Goal: Task Accomplishment & Management: Use online tool/utility

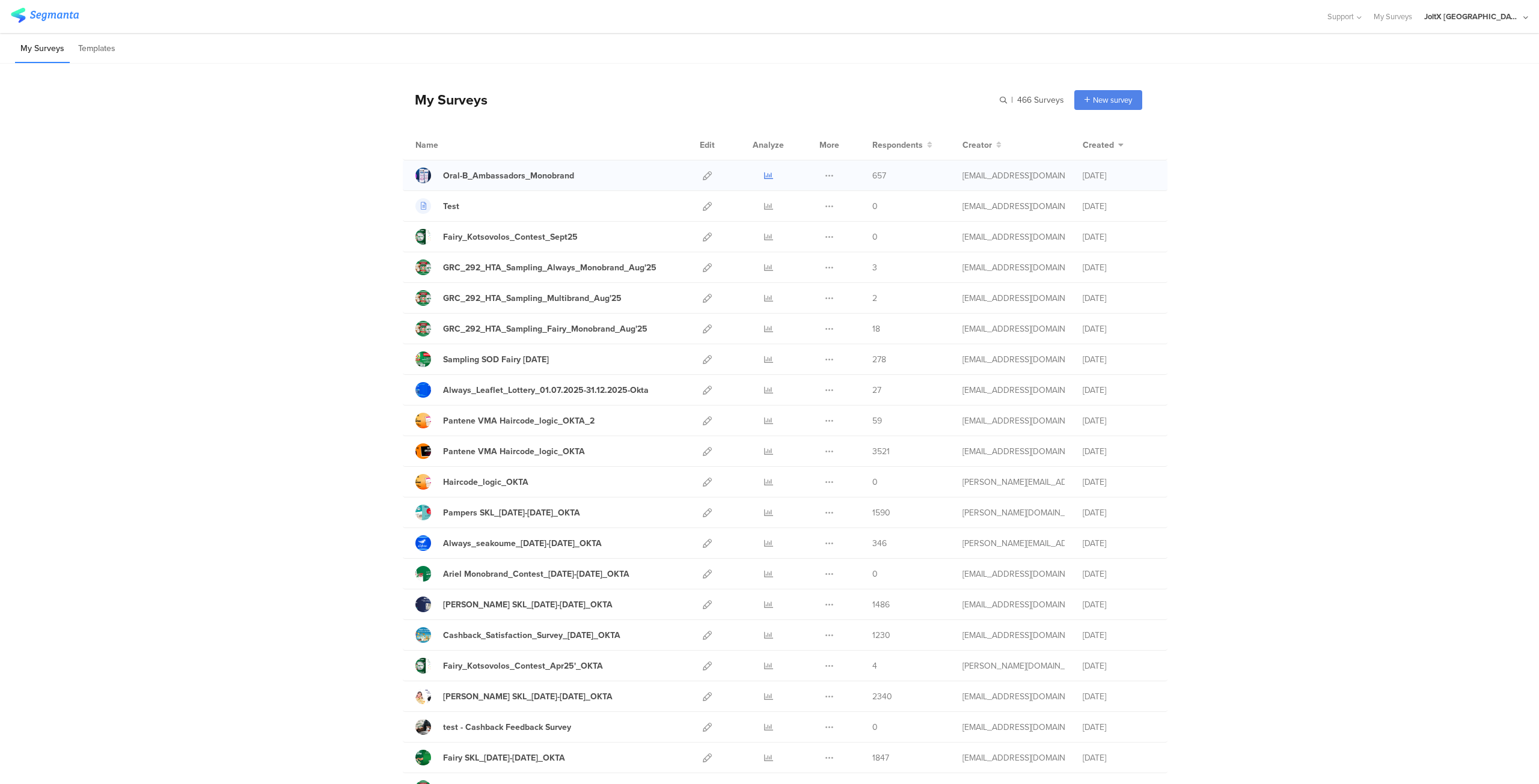
click at [764, 175] on icon at bounding box center [768, 176] width 9 height 9
click at [703, 178] on icon at bounding box center [708, 176] width 9 height 9
click at [764, 176] on icon at bounding box center [768, 176] width 9 height 9
click at [825, 176] on icon at bounding box center [829, 176] width 9 height 9
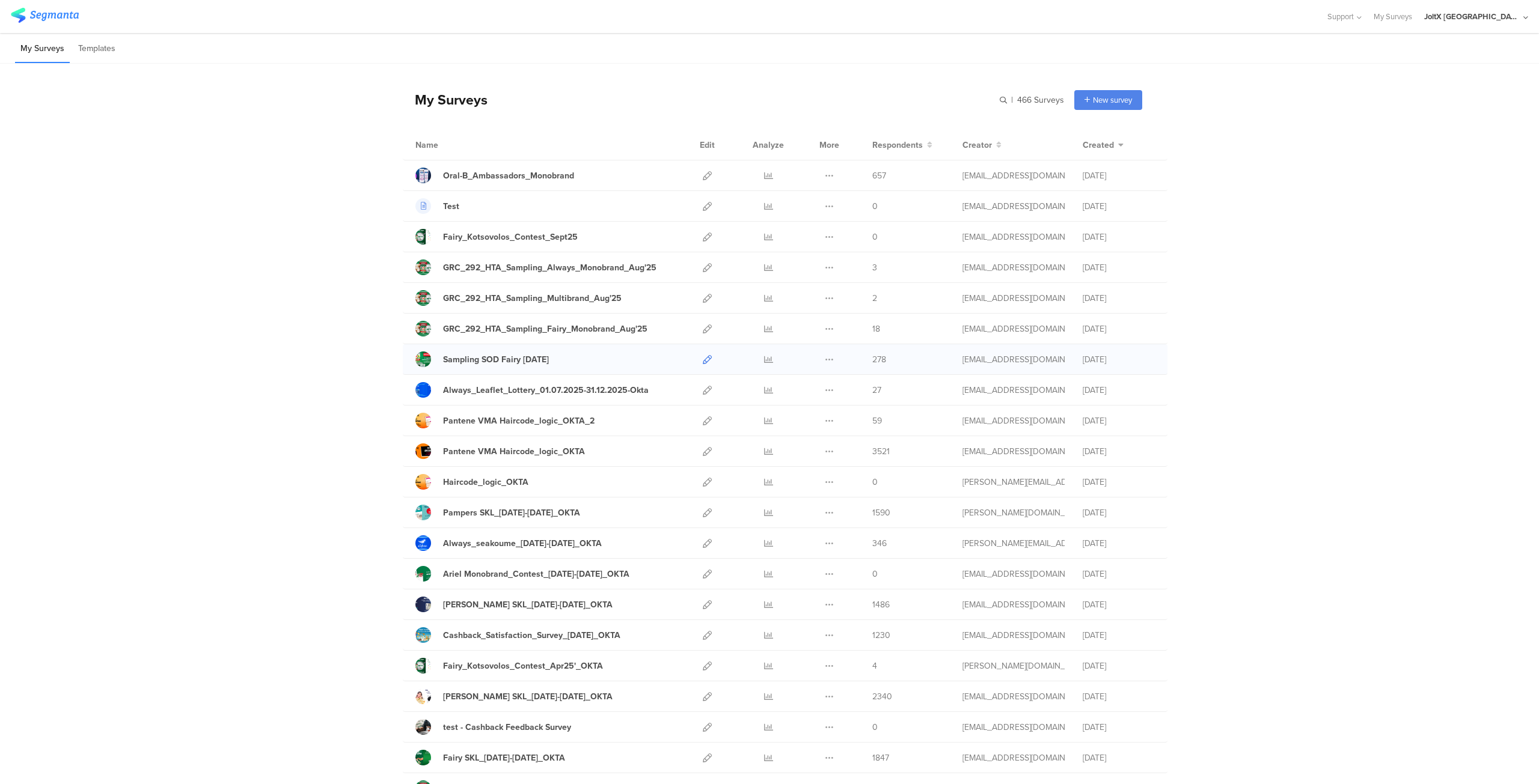
click at [703, 357] on icon at bounding box center [708, 360] width 9 height 9
click at [703, 419] on icon at bounding box center [708, 421] width 9 height 9
click at [703, 173] on icon at bounding box center [708, 176] width 9 height 9
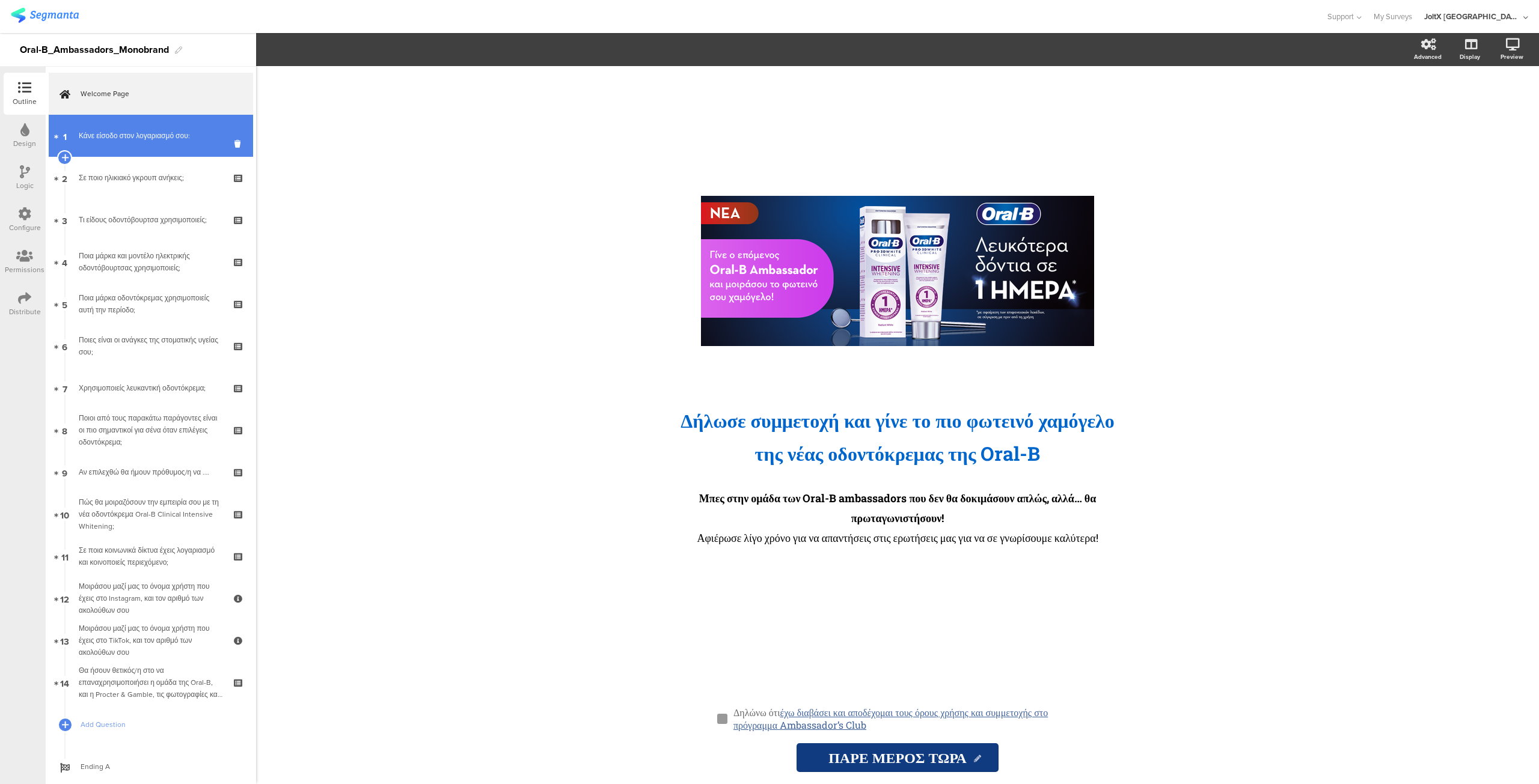
click at [139, 134] on div "Κάνε είσοδο στον λογαριασμό σου:" at bounding box center [150, 136] width 143 height 12
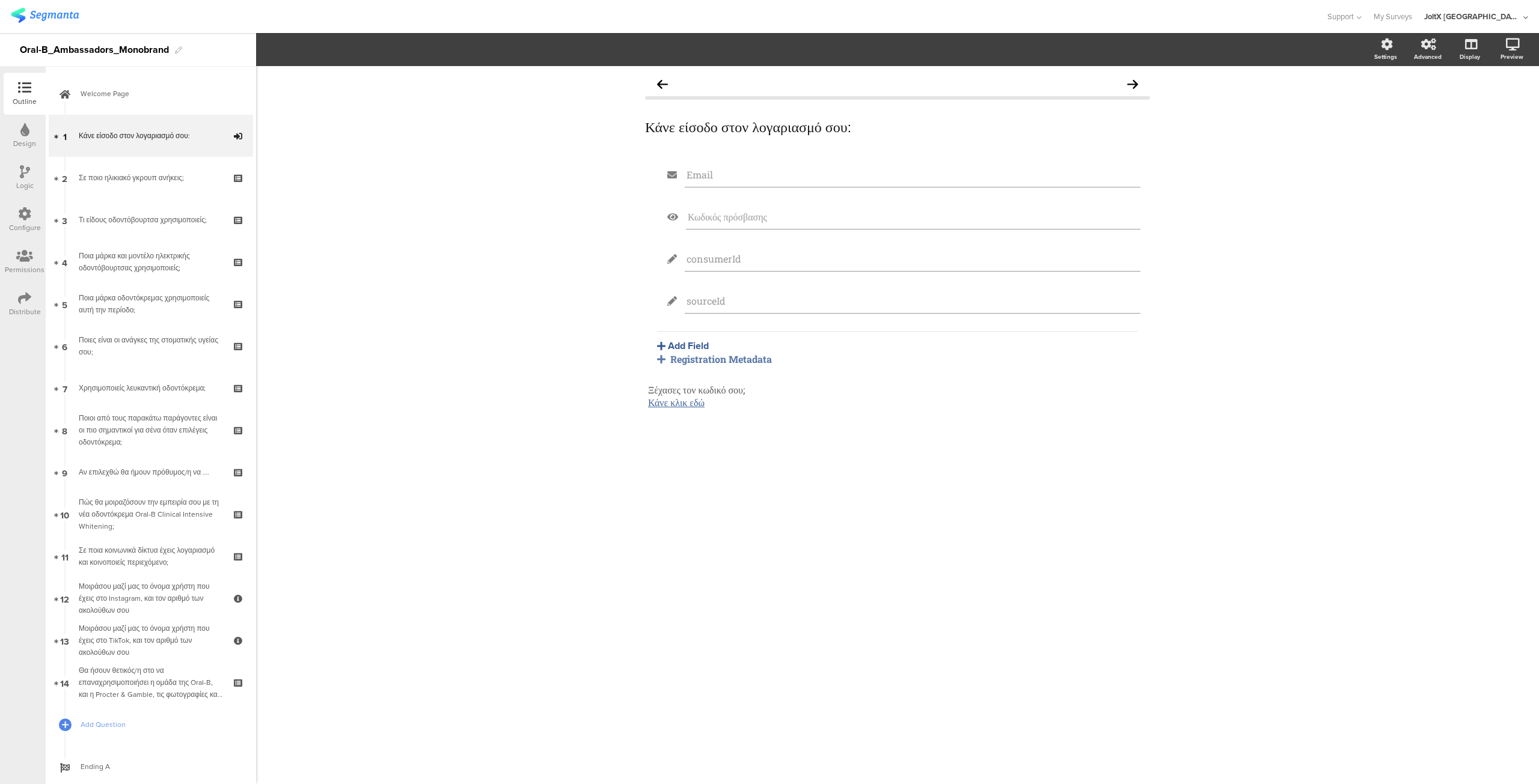
click at [20, 215] on icon at bounding box center [25, 214] width 14 height 14
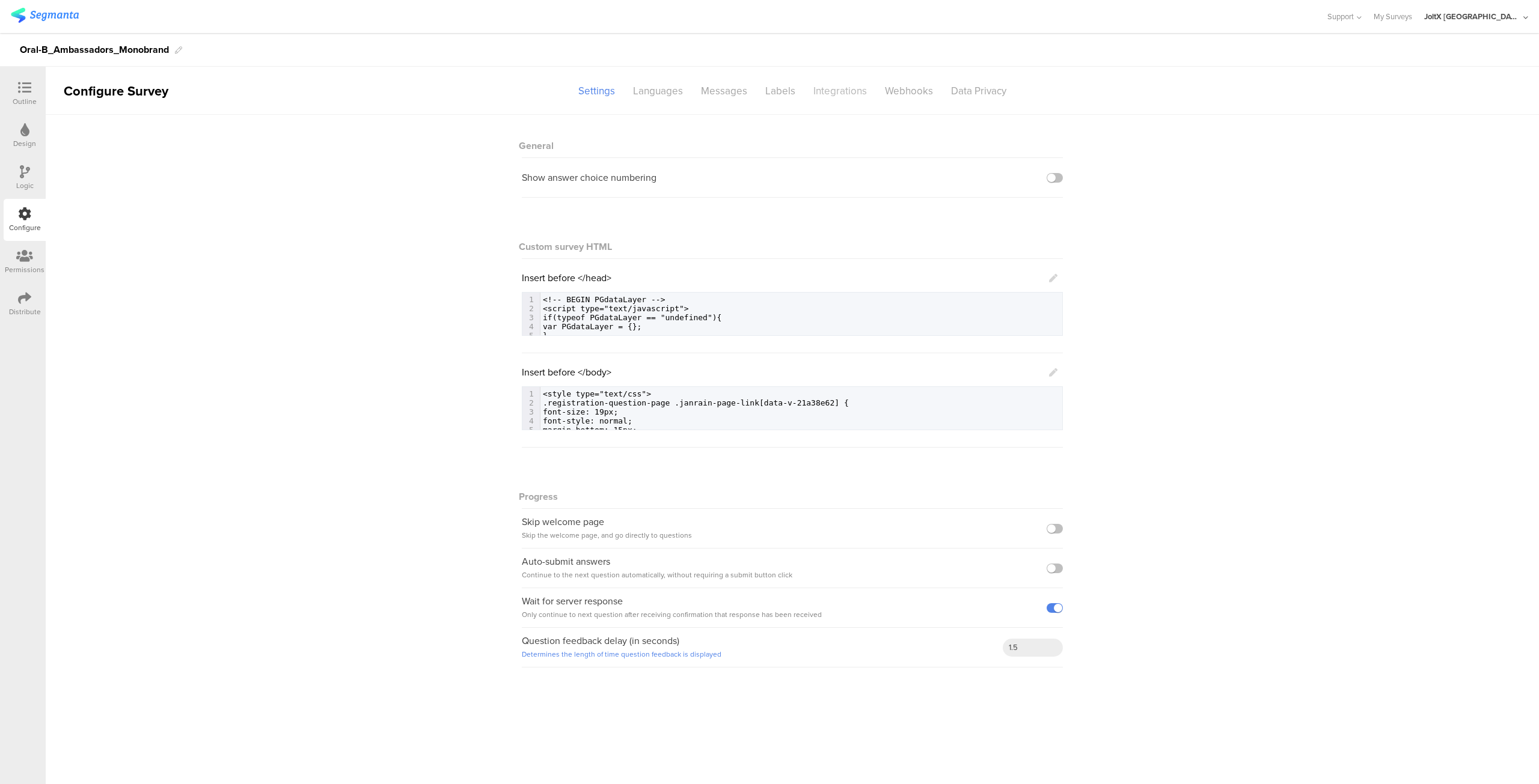
click at [846, 89] on div "Integrations" at bounding box center [840, 91] width 71 height 21
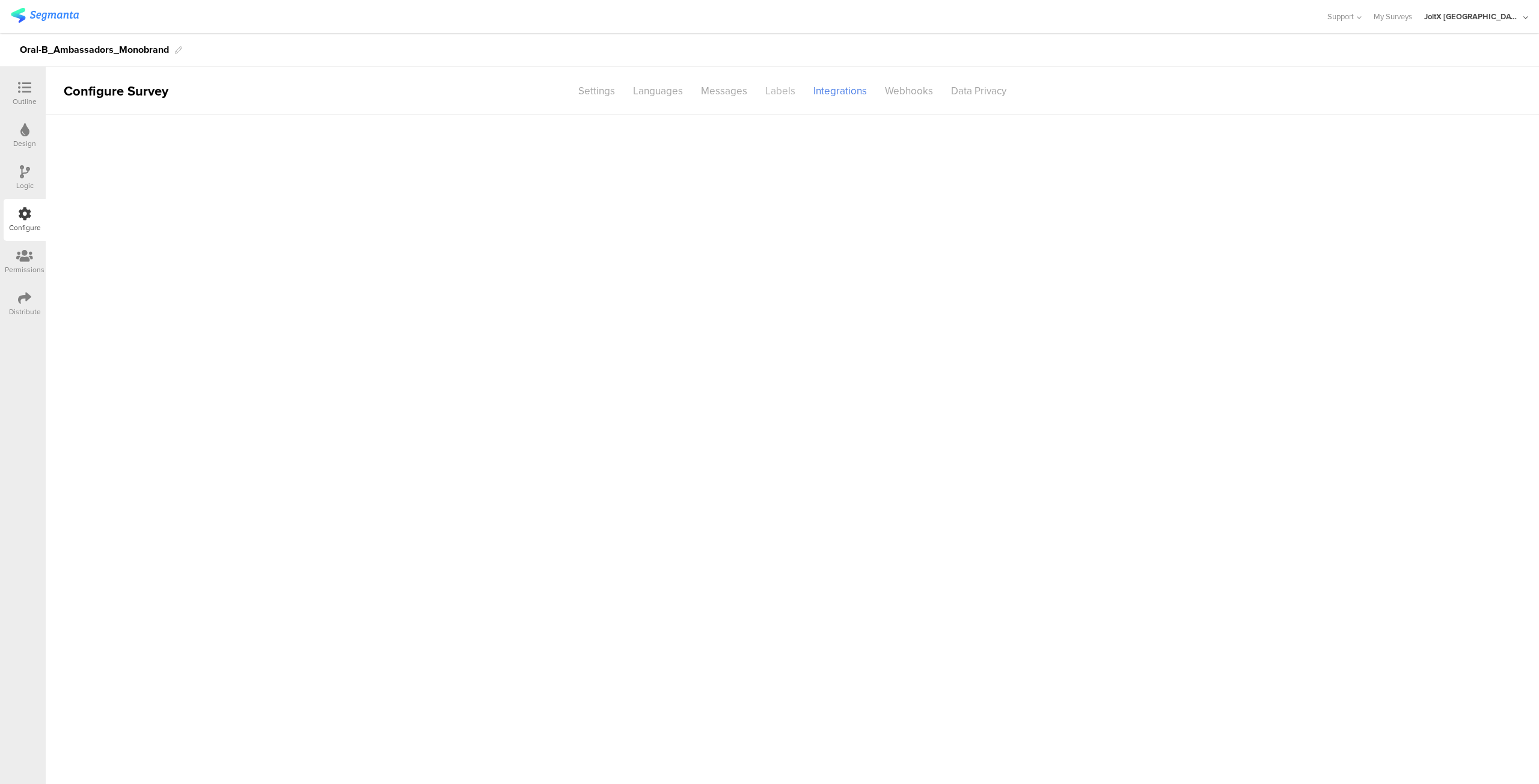
click at [774, 92] on div "Labels" at bounding box center [780, 91] width 48 height 21
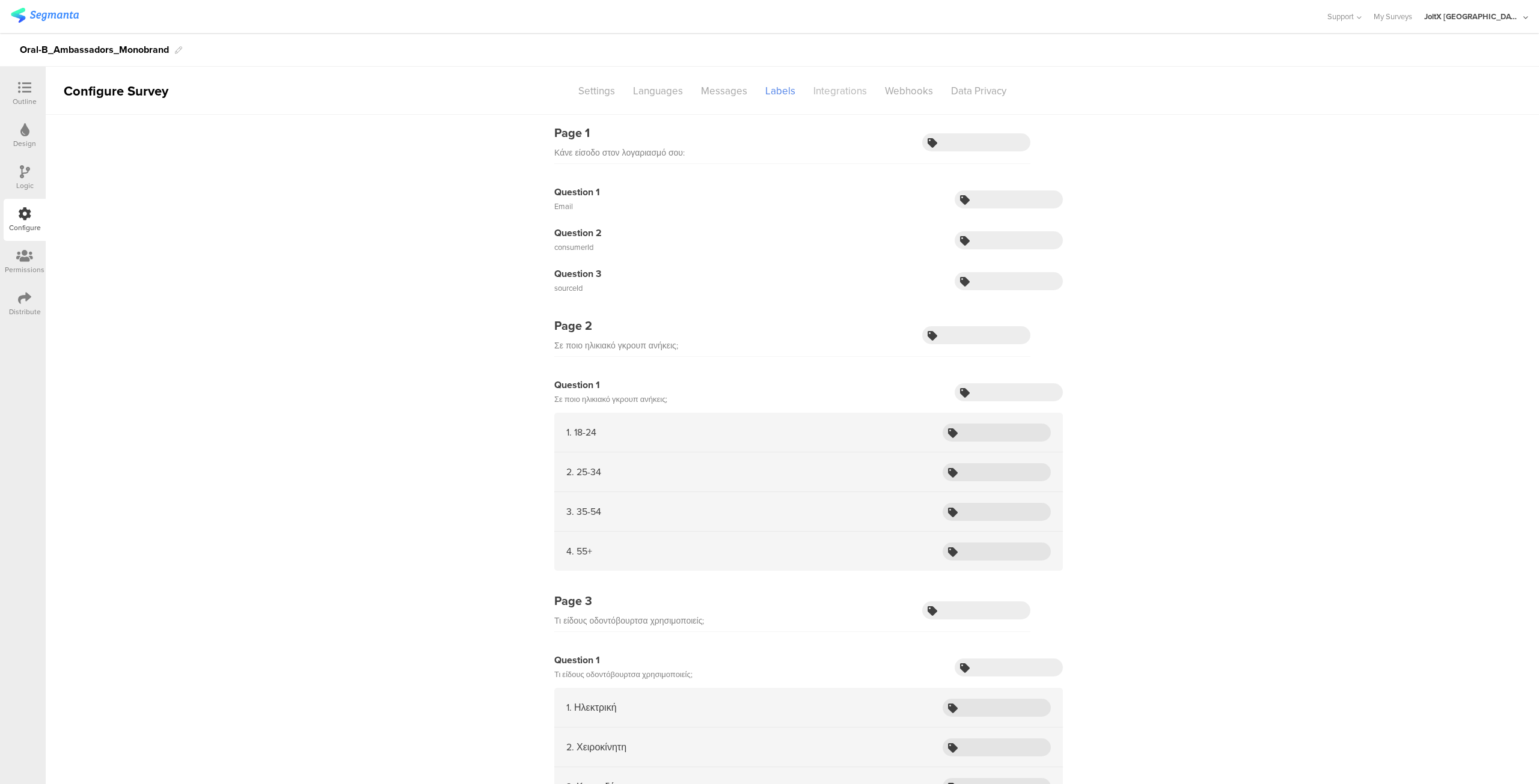
click at [843, 89] on div "Integrations" at bounding box center [840, 91] width 71 height 21
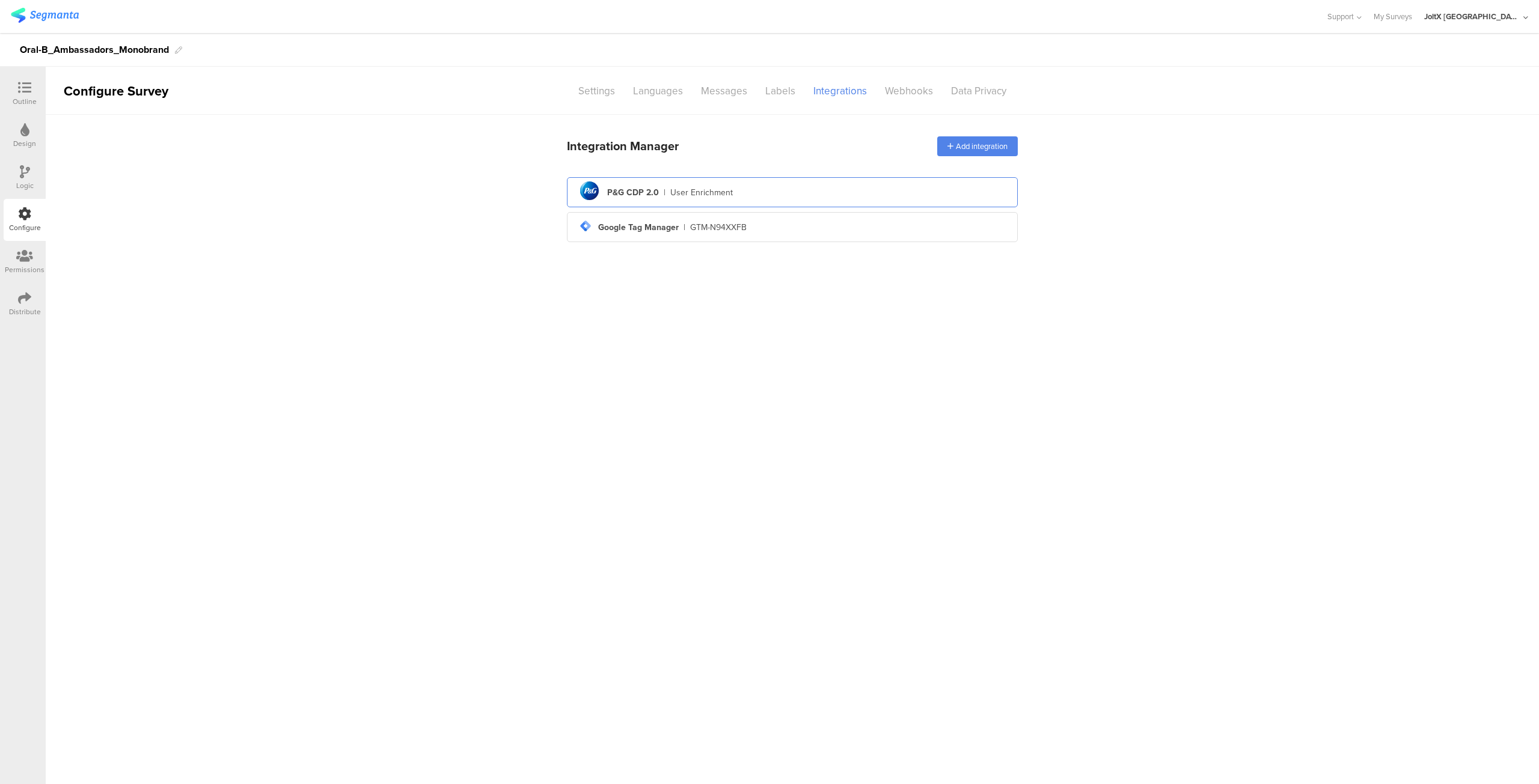
click at [751, 185] on div "pg logo P&G CDP 2.0 | User Enrichment" at bounding box center [792, 192] width 432 height 29
click at [778, 194] on div "pg logo P&G CDP 2.0 | User Enrichment" at bounding box center [792, 192] width 432 height 29
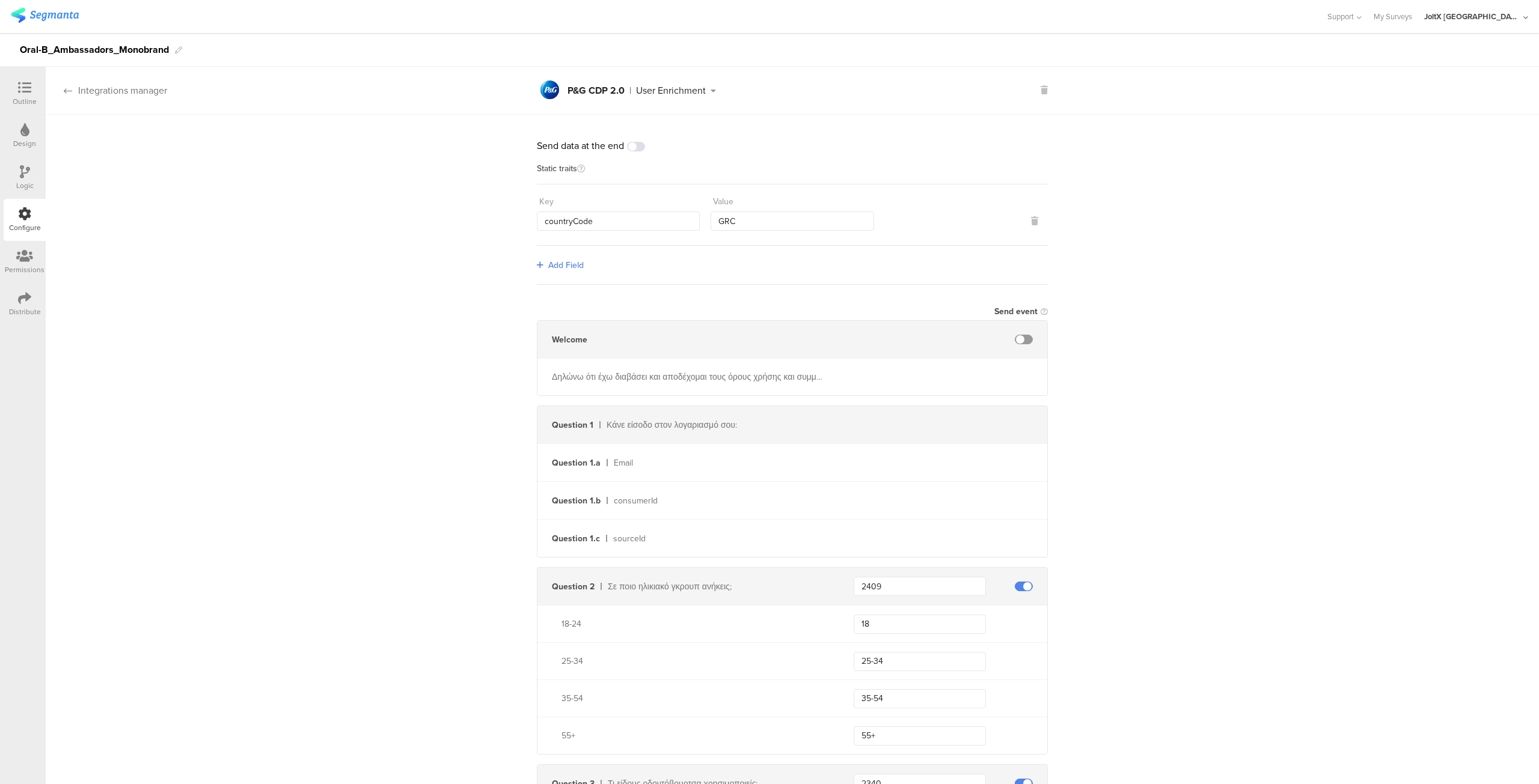
click at [71, 91] on icon at bounding box center [68, 90] width 8 height 10
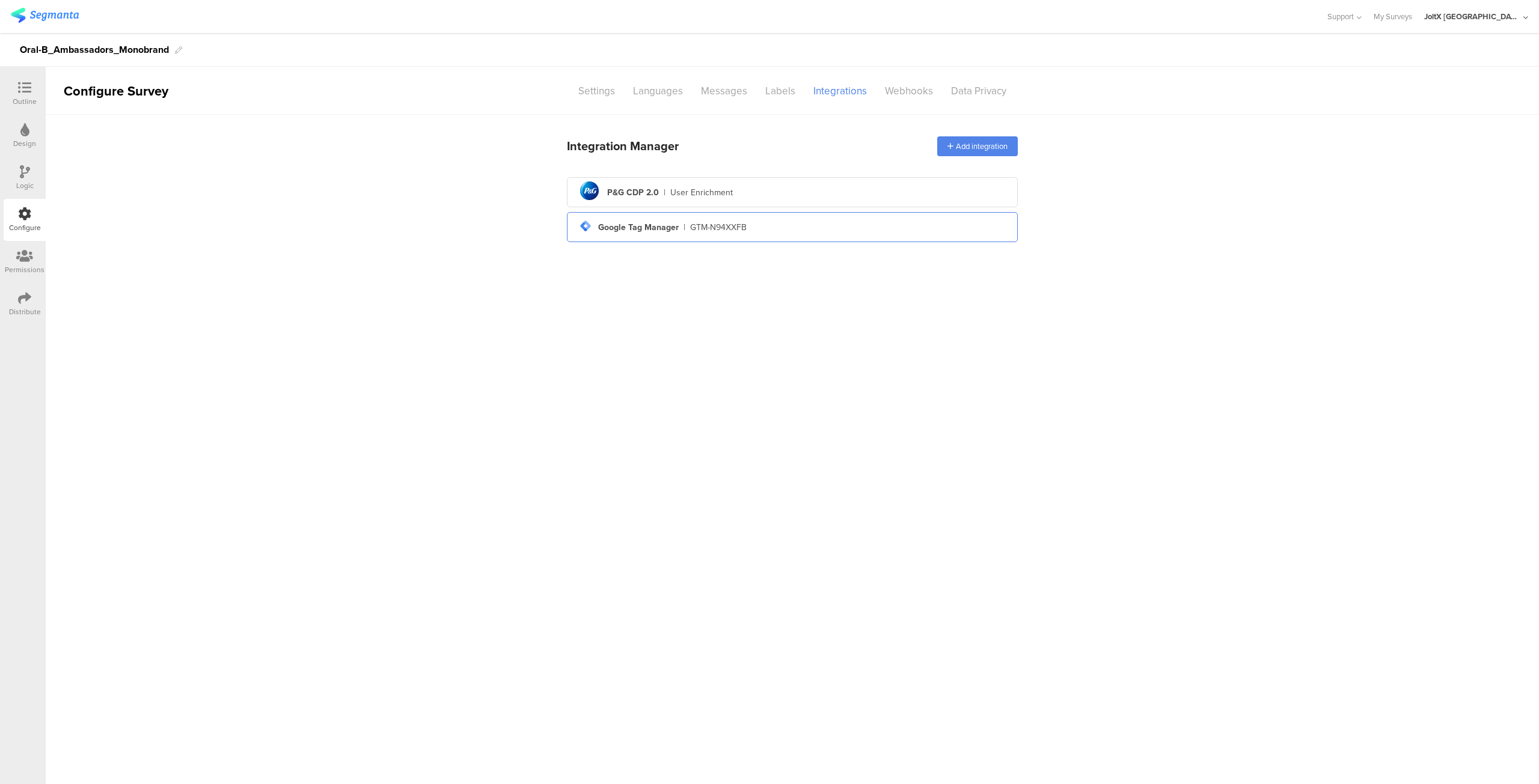
click at [772, 221] on div "tag-manager Created with Sketch. Google Tag Manager | GTM-N94XXFB" at bounding box center [792, 227] width 432 height 20
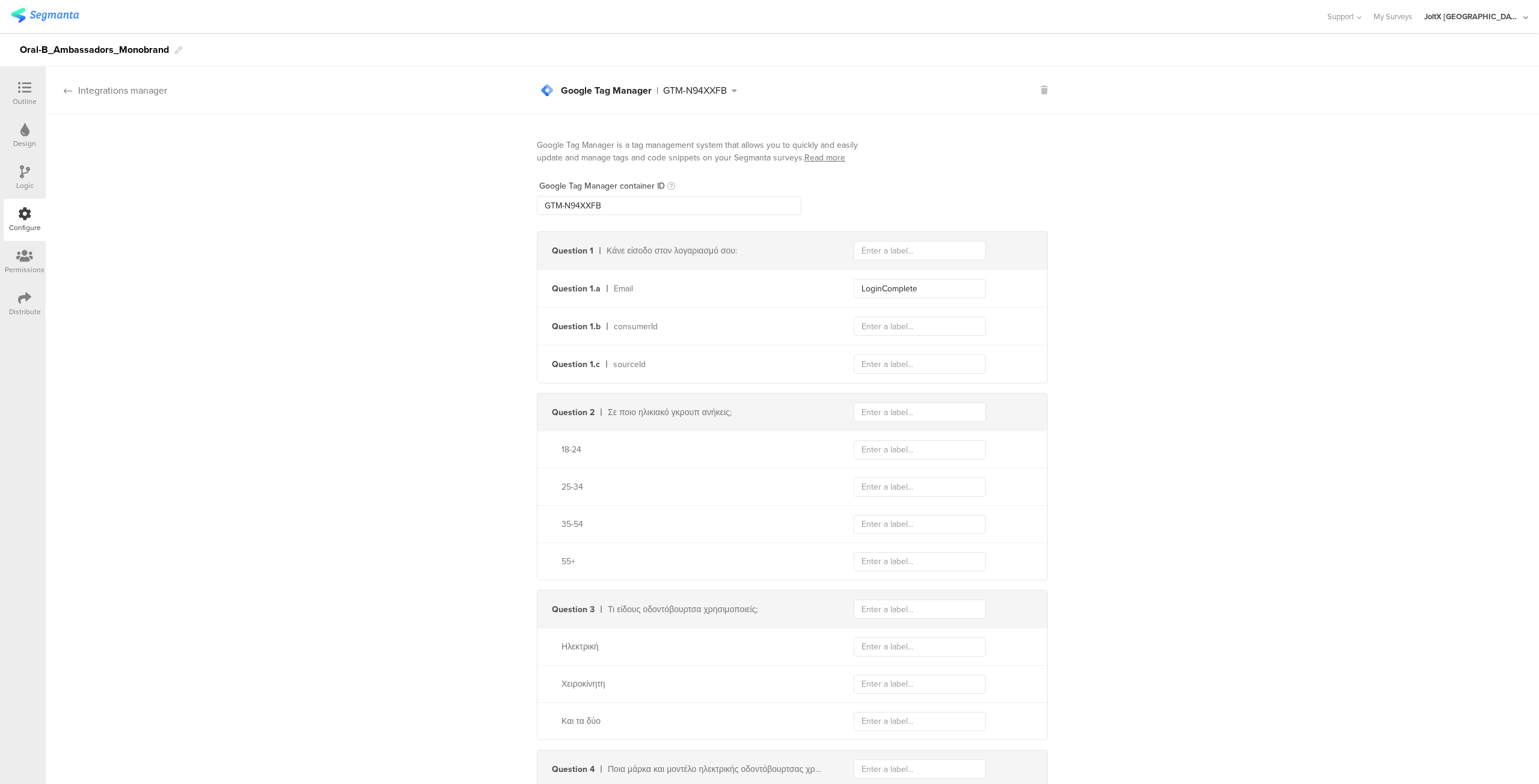
click at [70, 87] on icon at bounding box center [68, 90] width 8 height 10
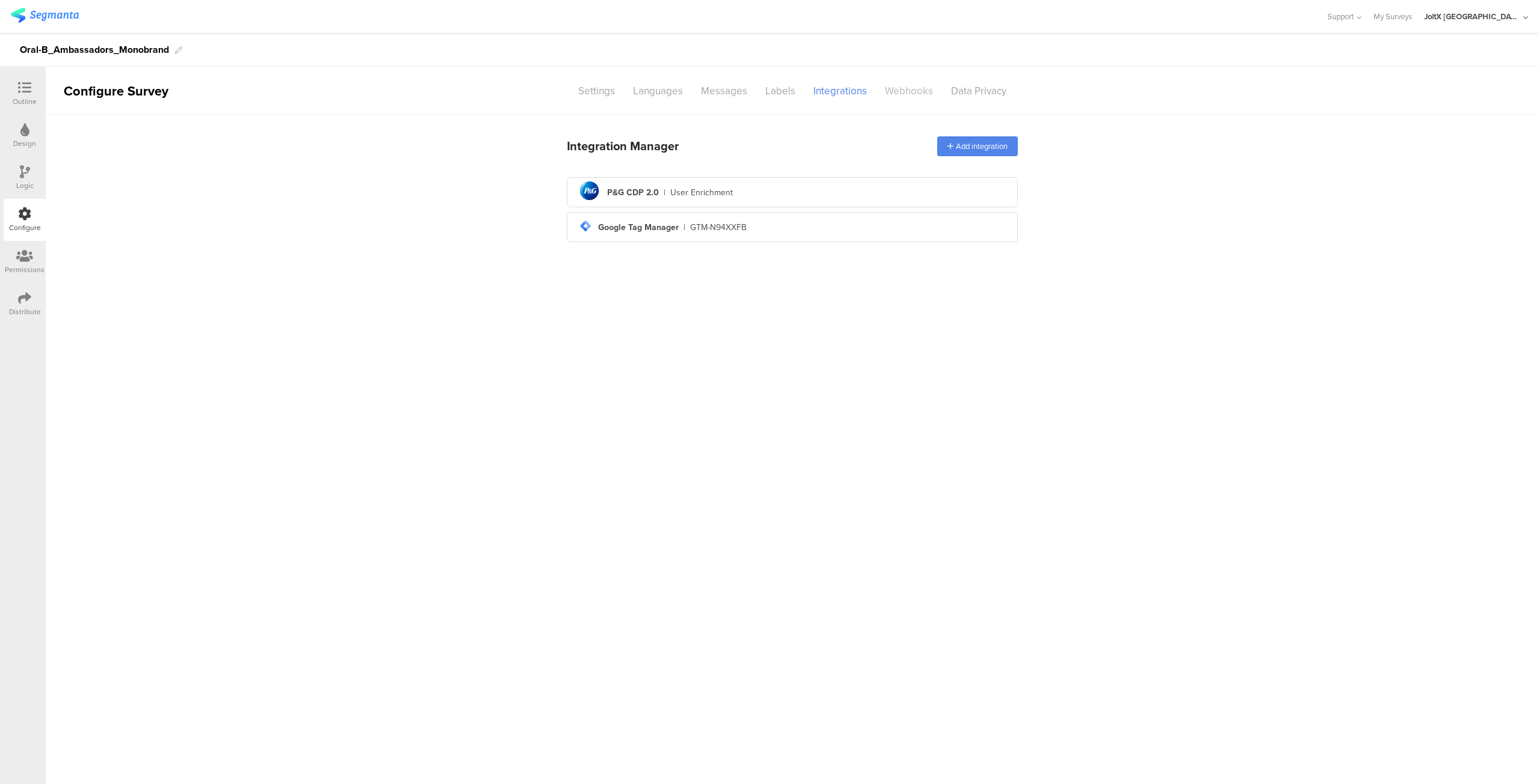
click at [903, 98] on div "Webhooks" at bounding box center [909, 91] width 66 height 21
click at [707, 95] on div "Messages" at bounding box center [724, 91] width 65 height 21
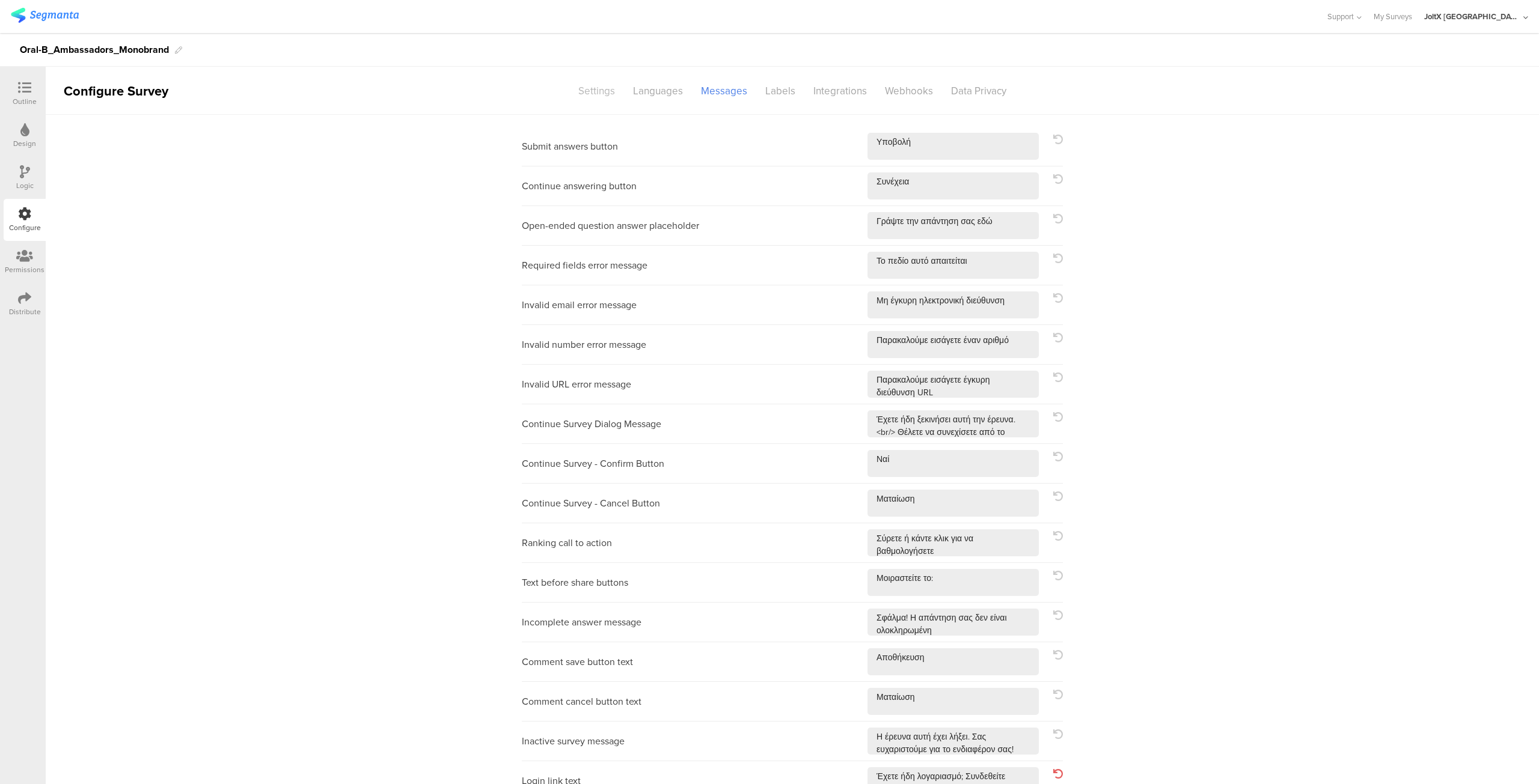
click at [589, 92] on div "Settings" at bounding box center [596, 91] width 55 height 21
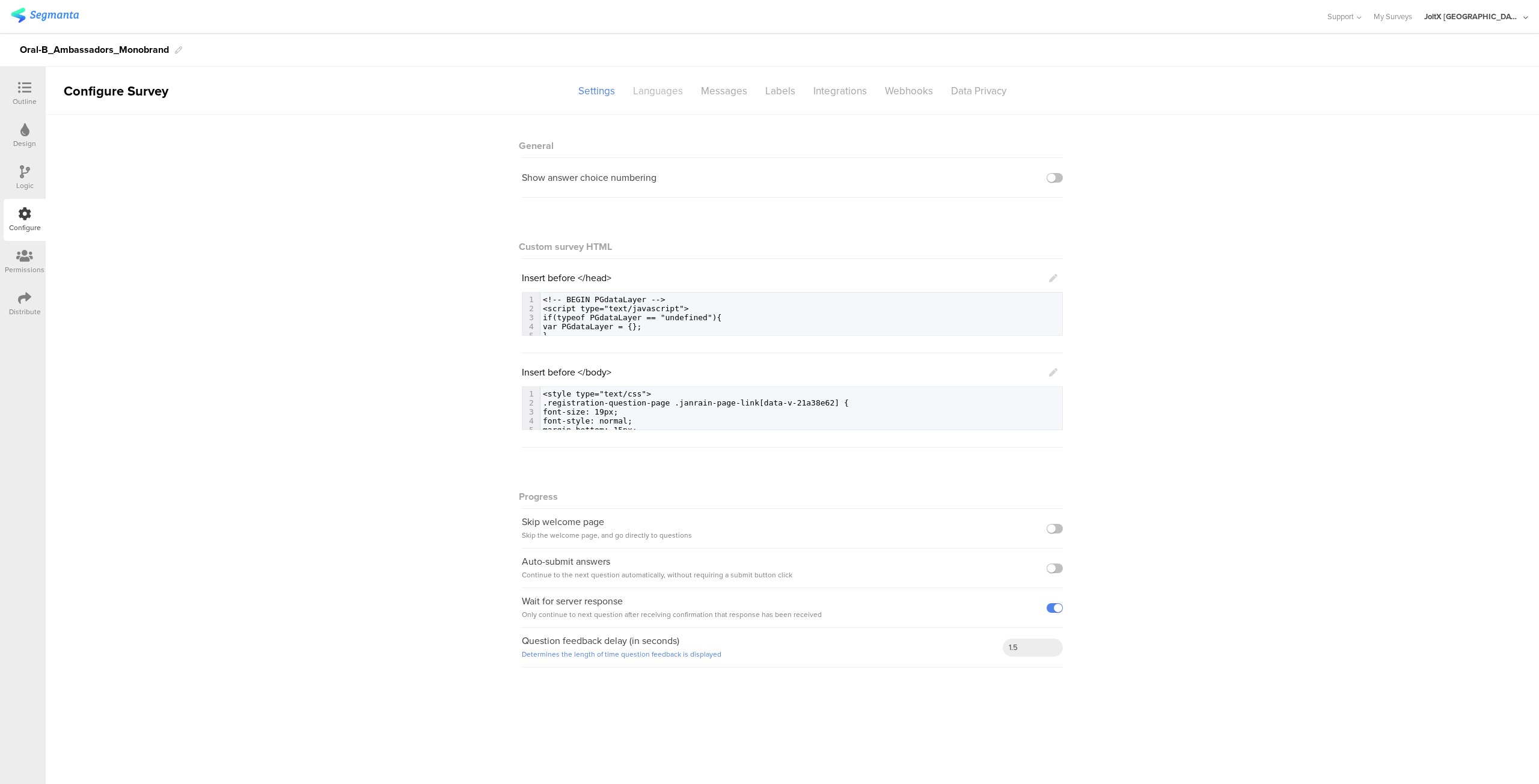
click at [664, 92] on div "Languages" at bounding box center [658, 91] width 68 height 21
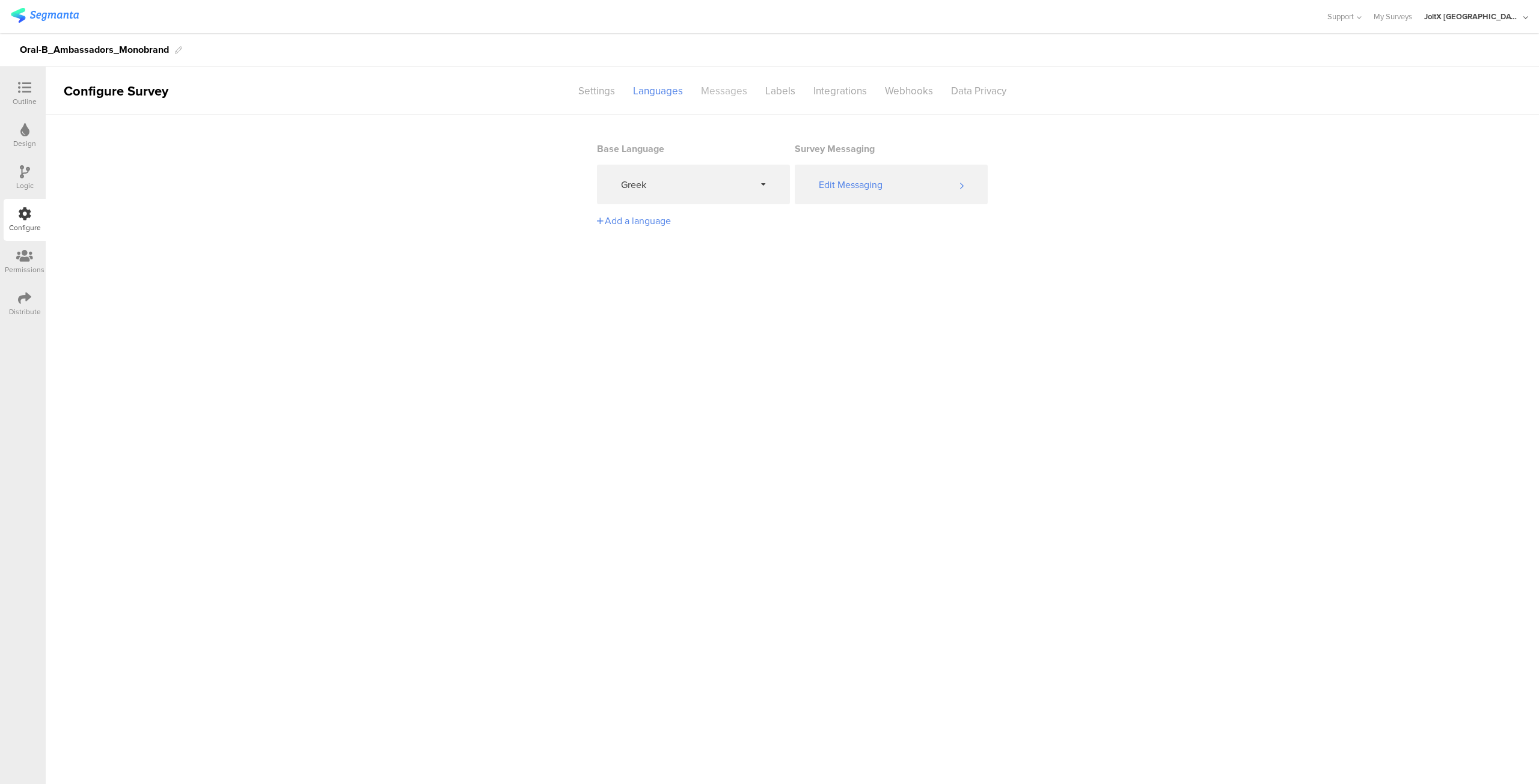
click at [712, 95] on div "Messages" at bounding box center [724, 91] width 65 height 21
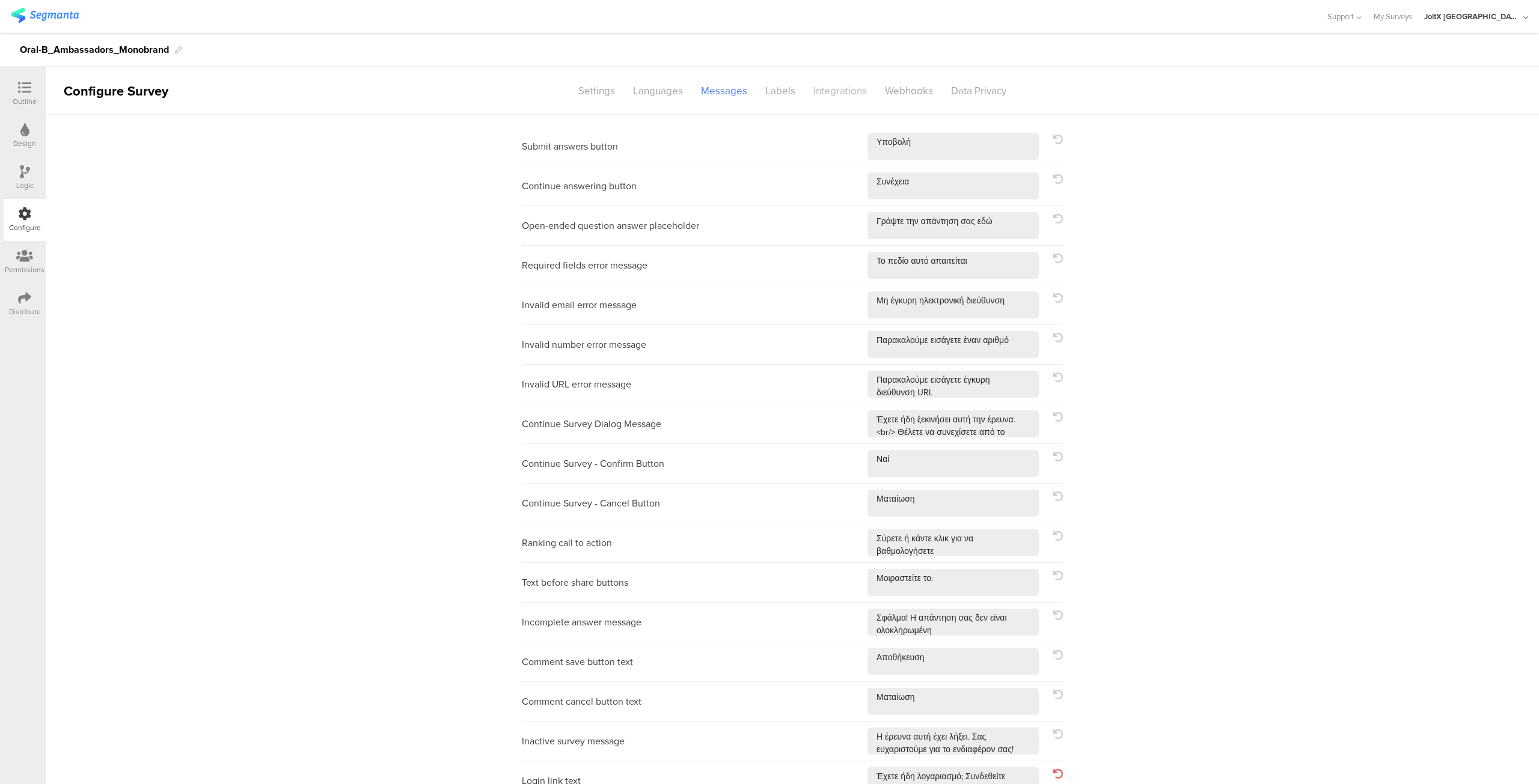
click at [827, 91] on div "Integrations" at bounding box center [840, 91] width 71 height 21
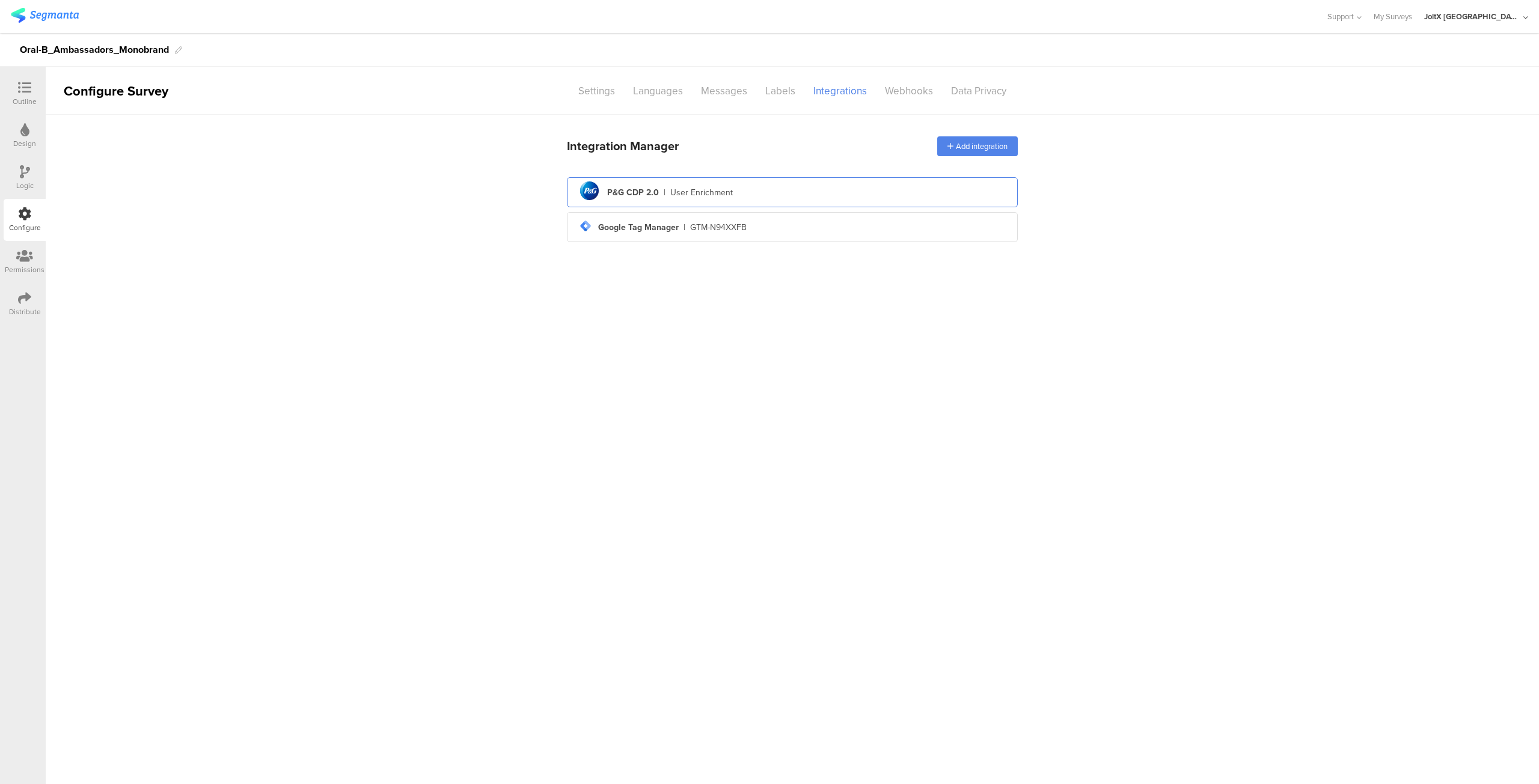
click at [759, 189] on div "pg logo P&G CDP 2.0 | User Enrichment" at bounding box center [792, 192] width 432 height 29
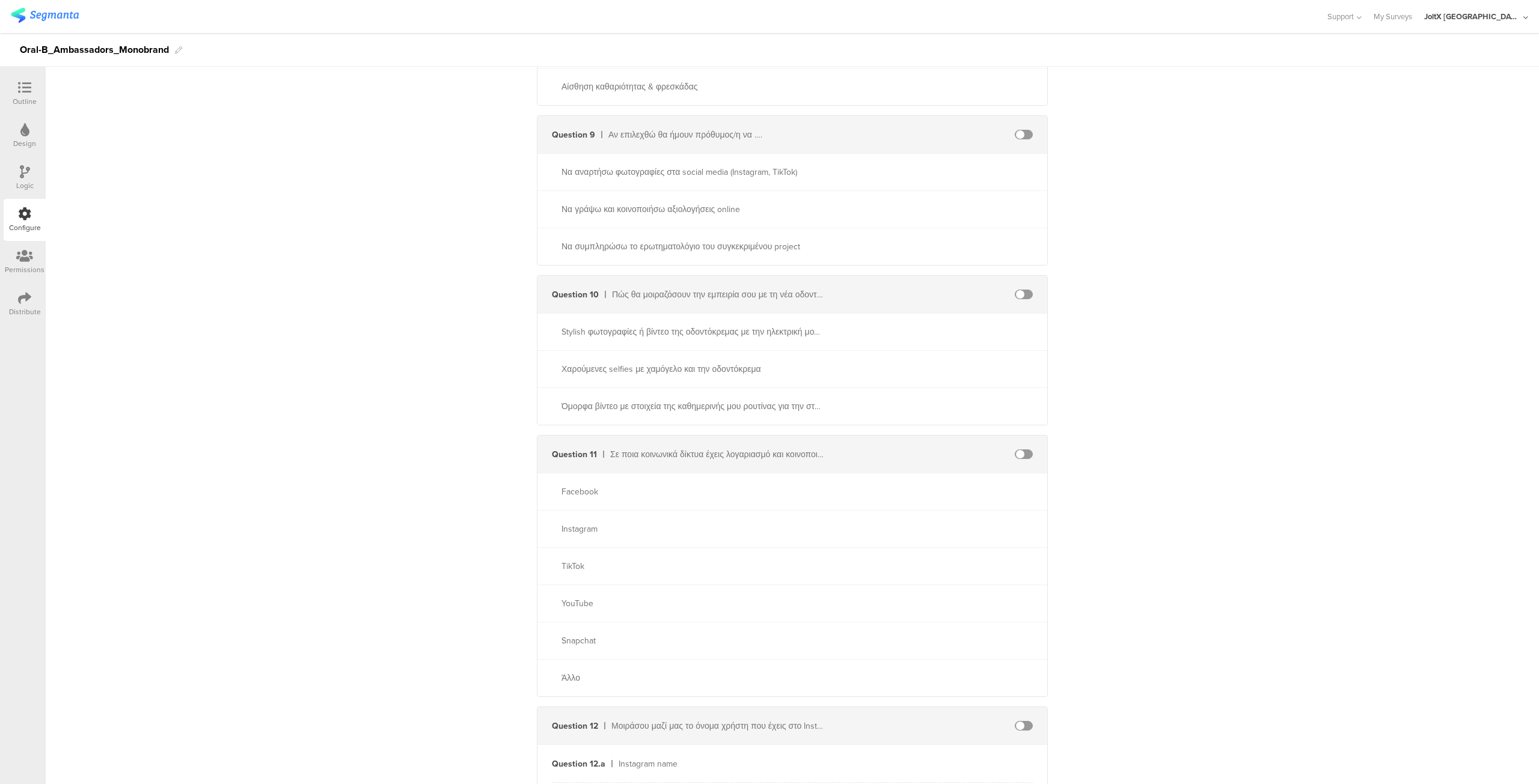
scroll to position [1793, 0]
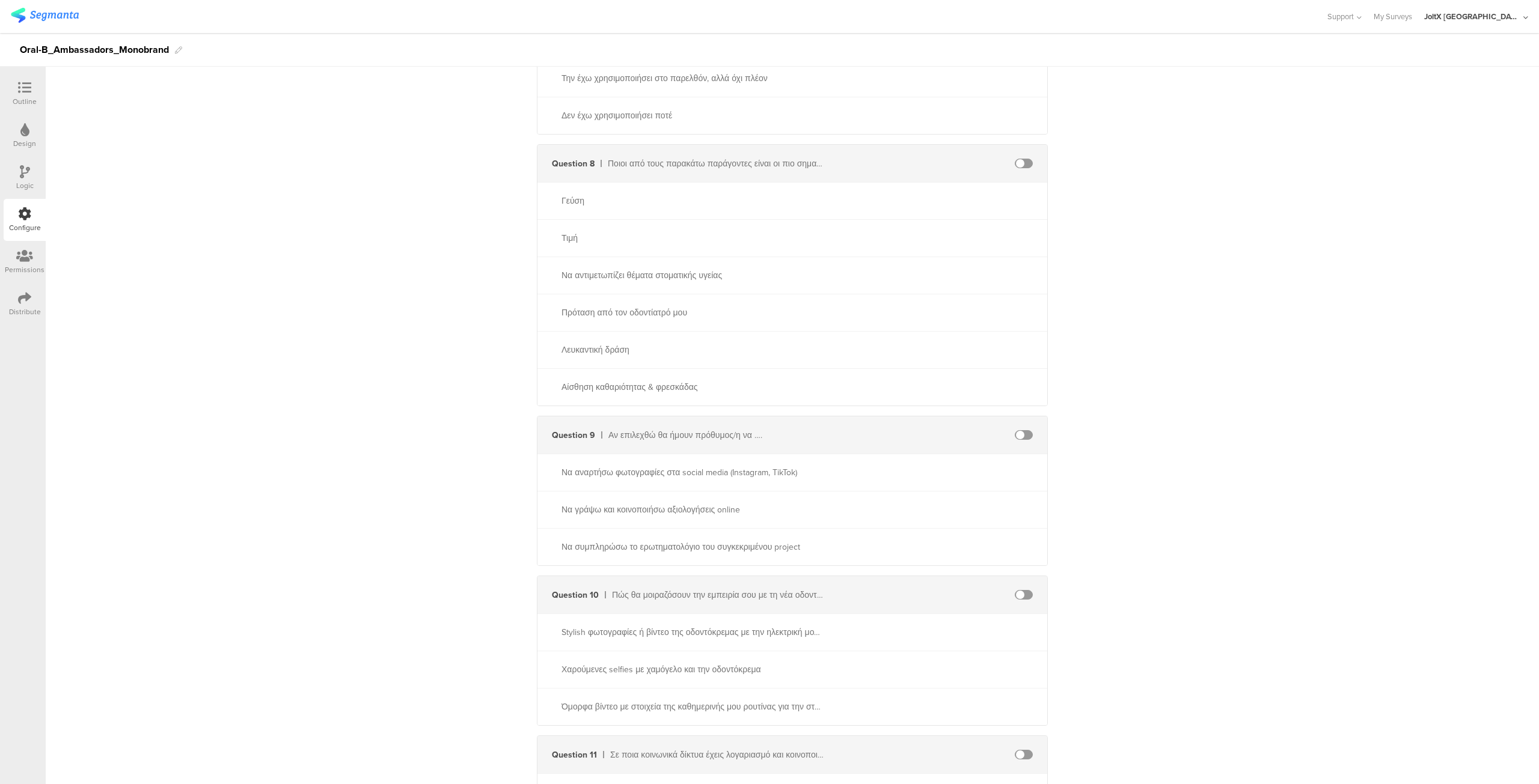
click at [23, 175] on icon at bounding box center [25, 172] width 11 height 14
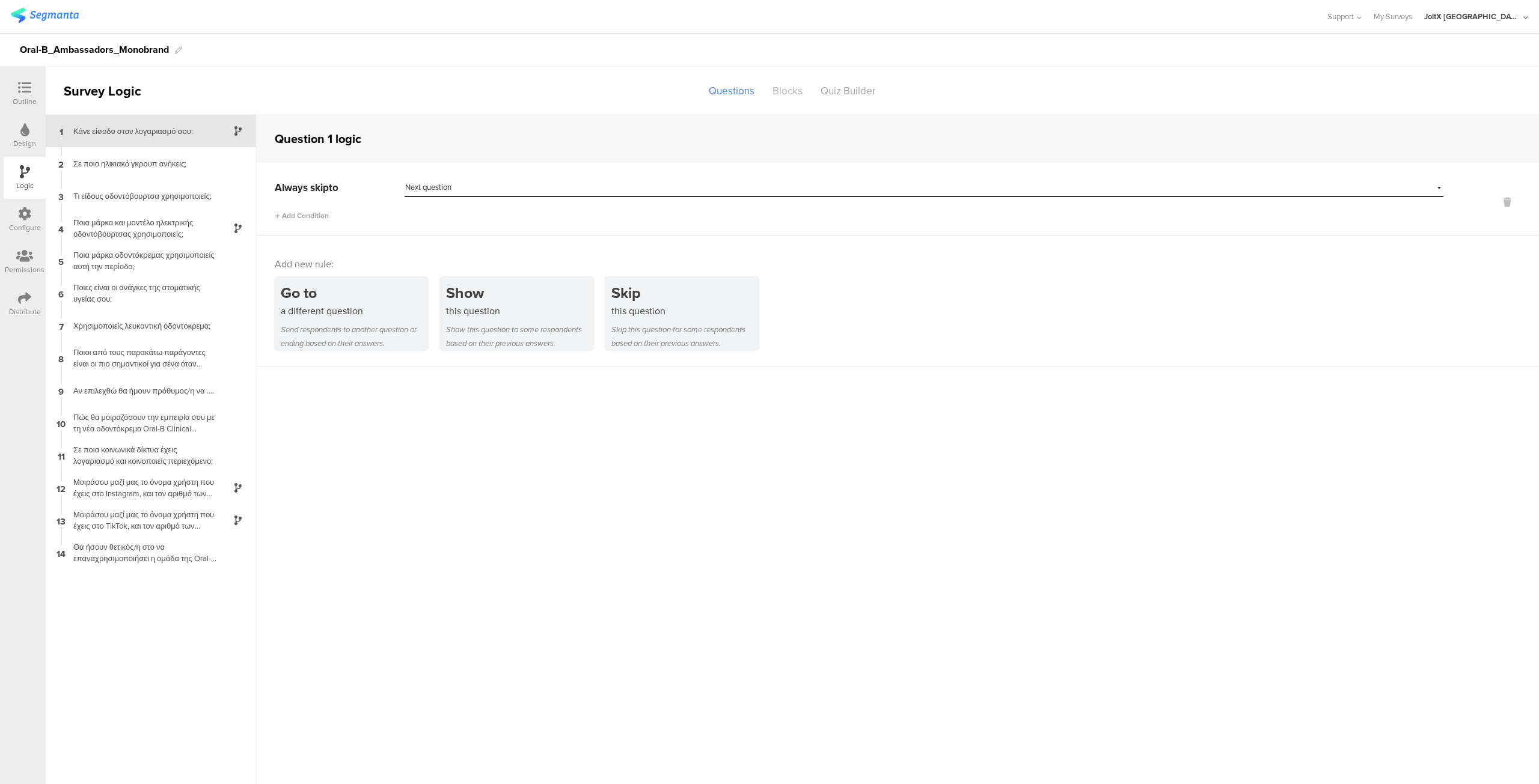
click at [795, 89] on div "Blocks" at bounding box center [787, 91] width 48 height 21
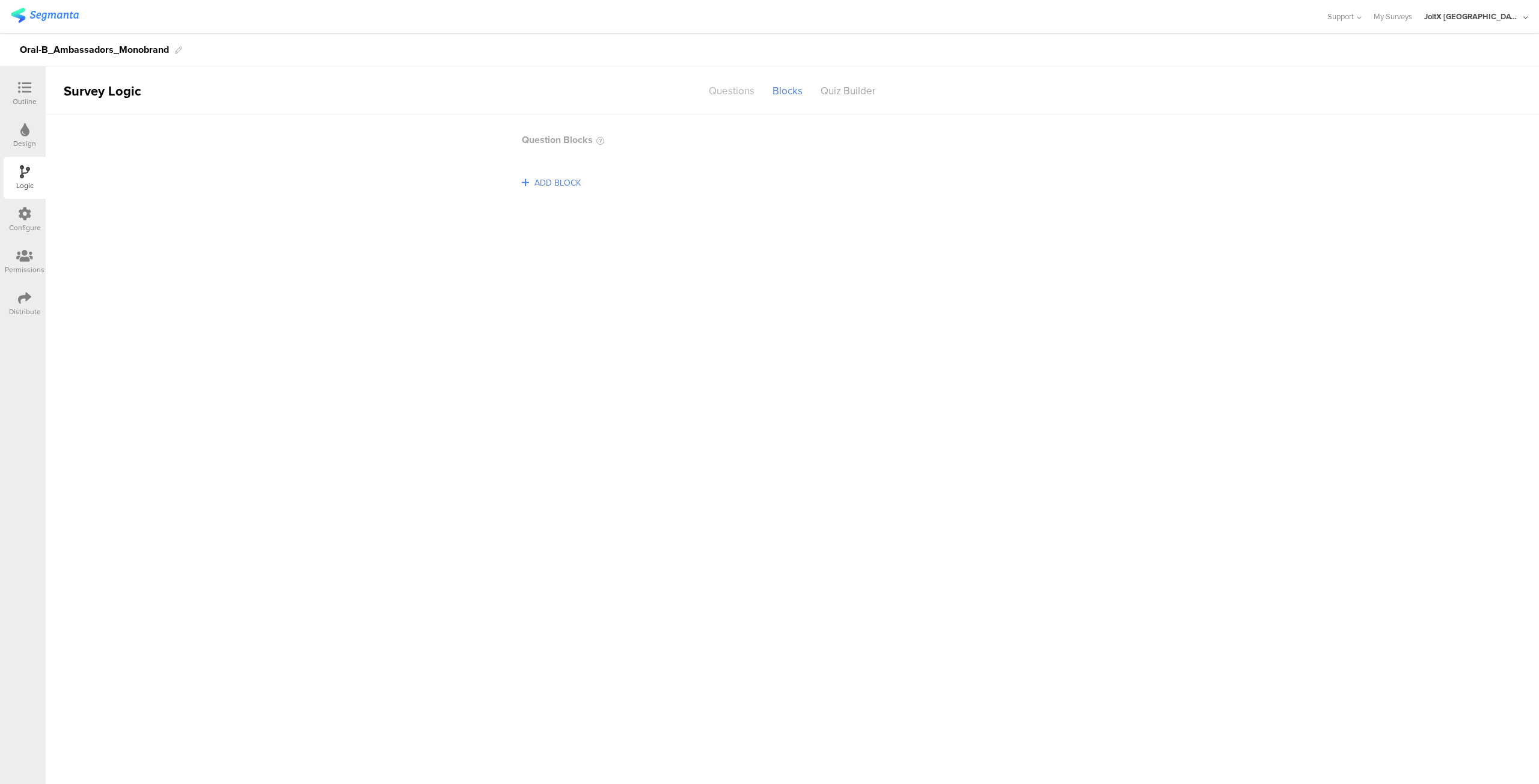
click at [714, 89] on div "Questions" at bounding box center [732, 91] width 64 height 21
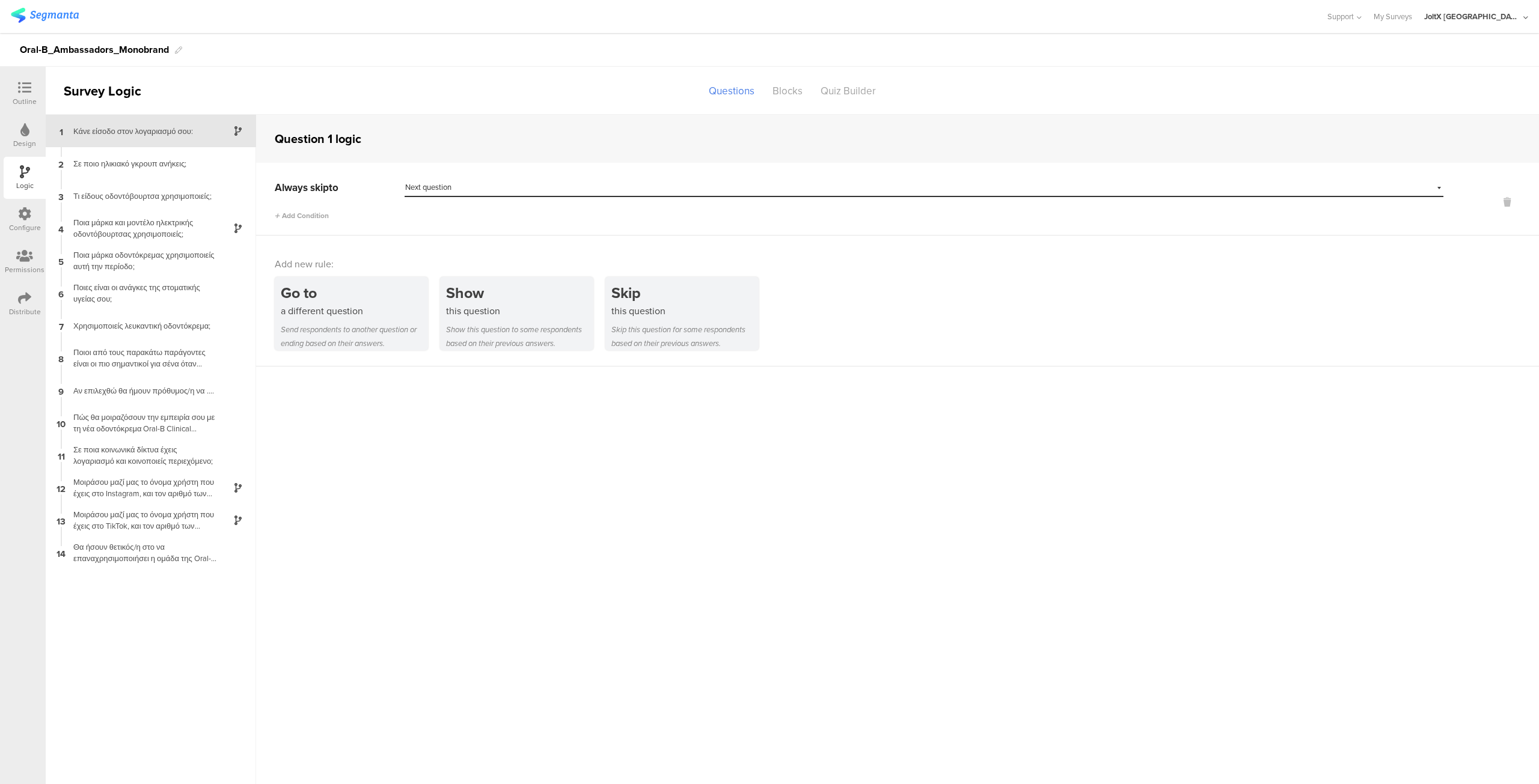
click at [1439, 189] on div "Select destination... Next question" at bounding box center [924, 188] width 1039 height 19
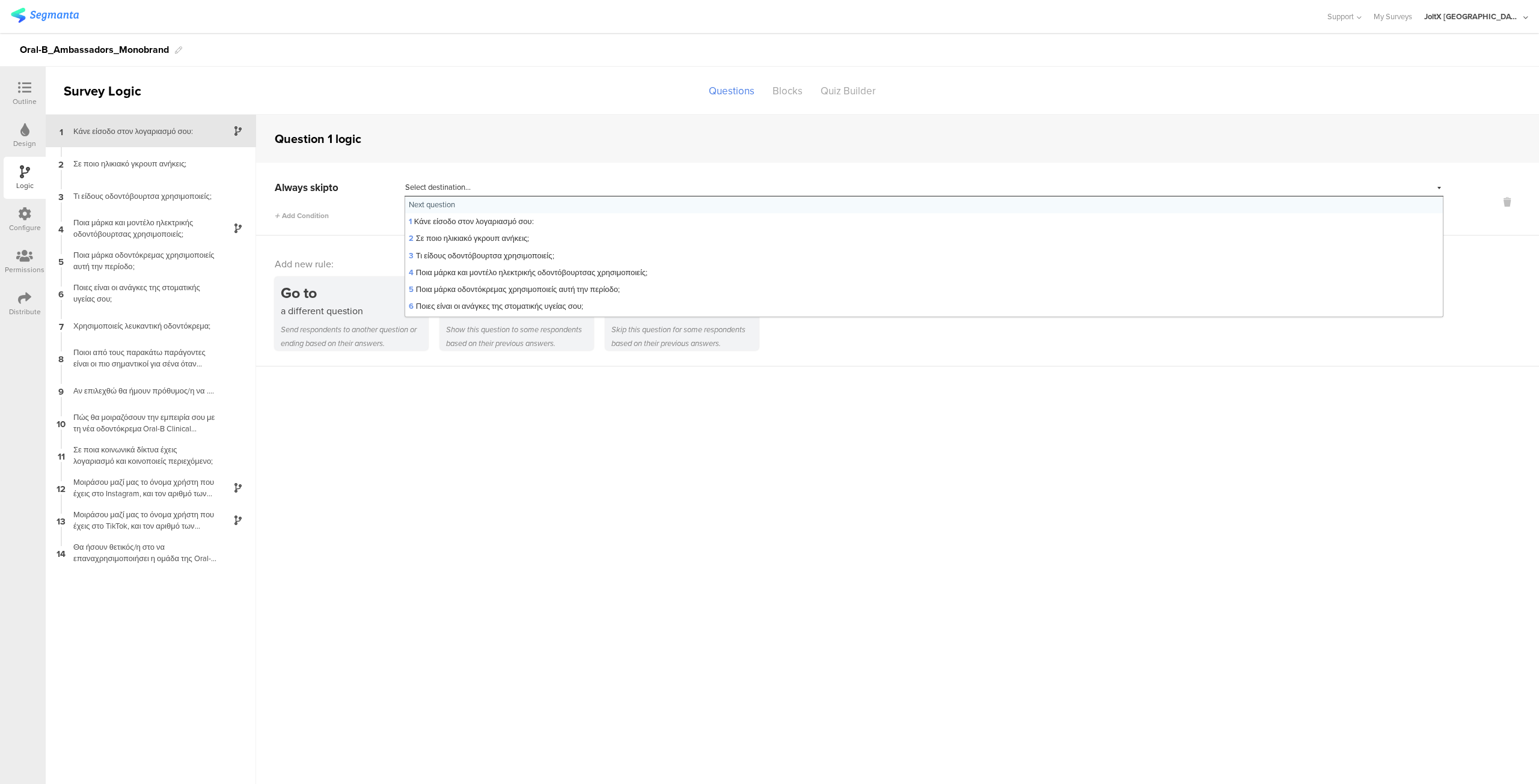
click at [1252, 430] on sg-question-logic-editor "Question 1 logic Always skip to Select destination... Next question Next questi…" at bounding box center [898, 450] width 1283 height 670
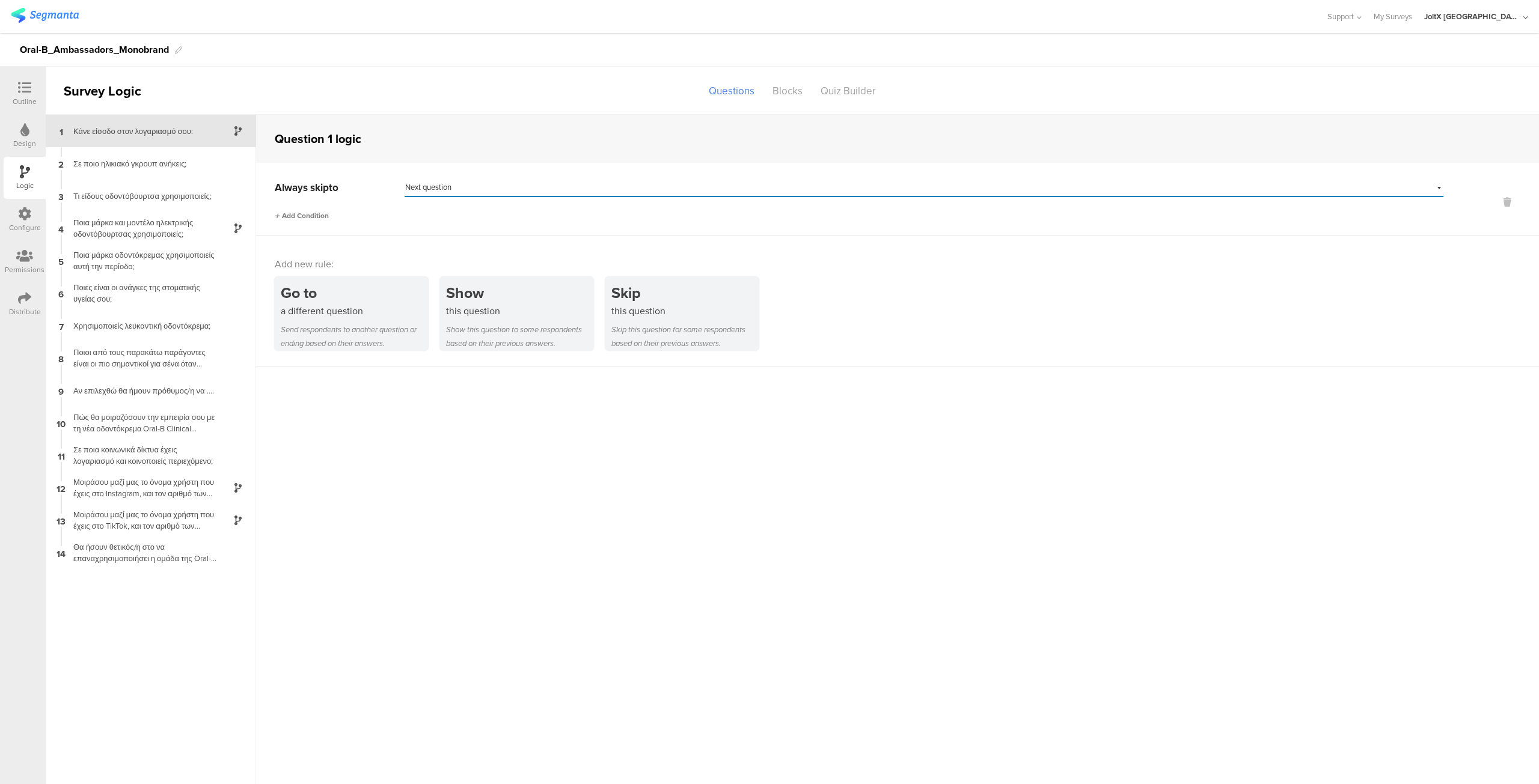
click at [297, 219] on span "Add Condition" at bounding box center [302, 216] width 54 height 11
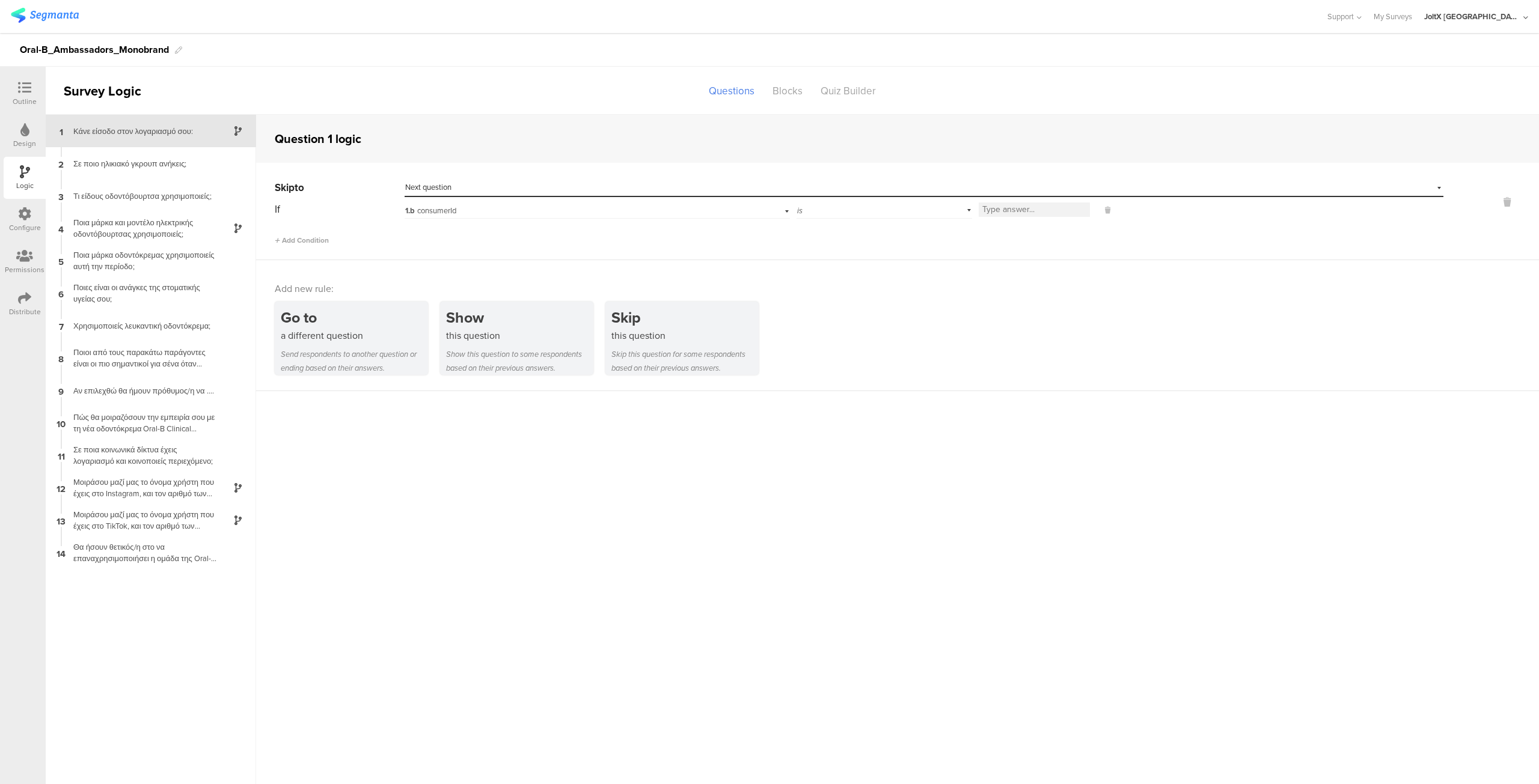
click at [969, 210] on div "is" at bounding box center [884, 210] width 176 height 19
click at [852, 330] on div "is not blank" at bounding box center [884, 330] width 174 height 17
click at [786, 213] on div "1.b consumerId" at bounding box center [598, 210] width 386 height 19
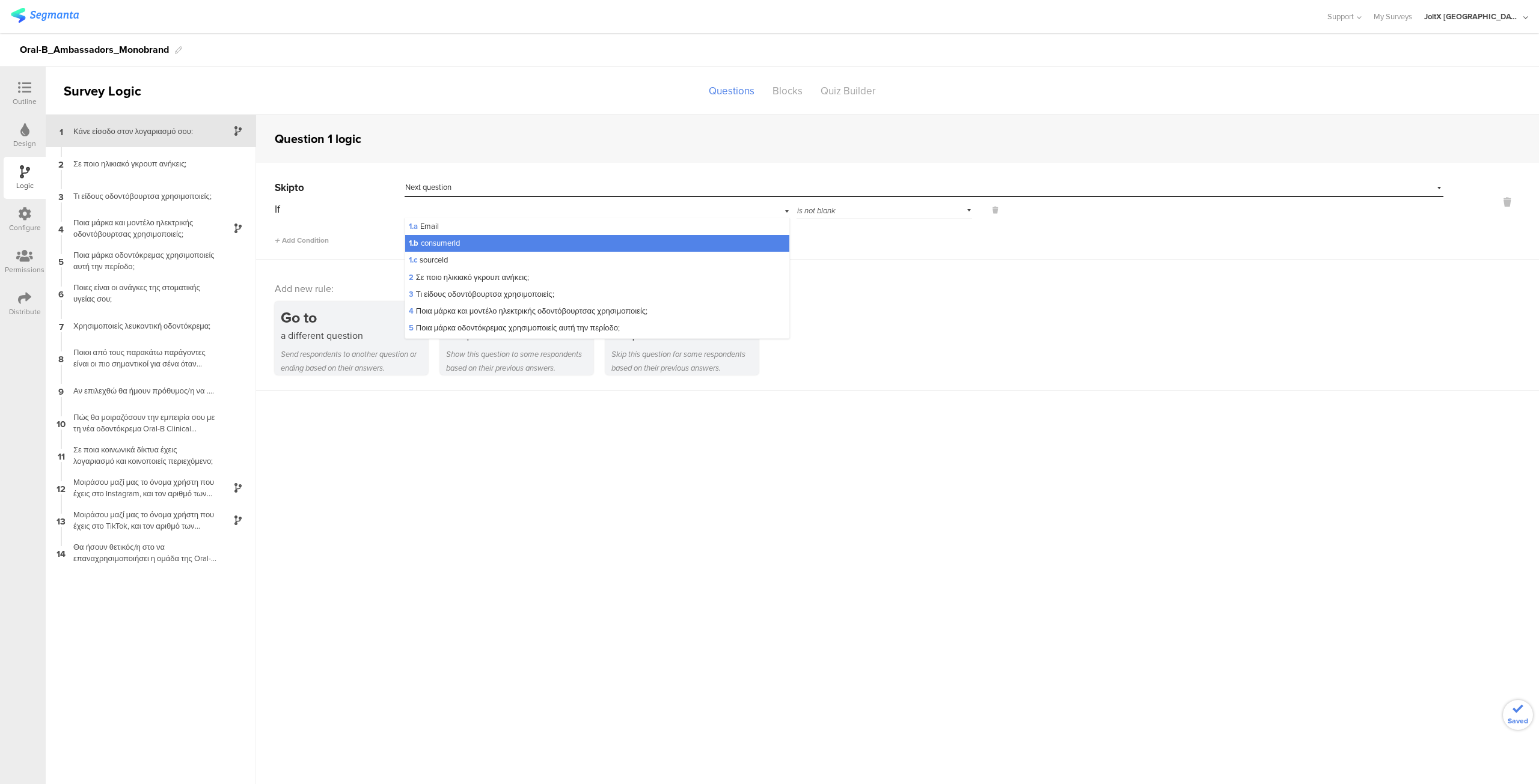
click at [786, 213] on div "1.b consumerId" at bounding box center [598, 210] width 386 height 19
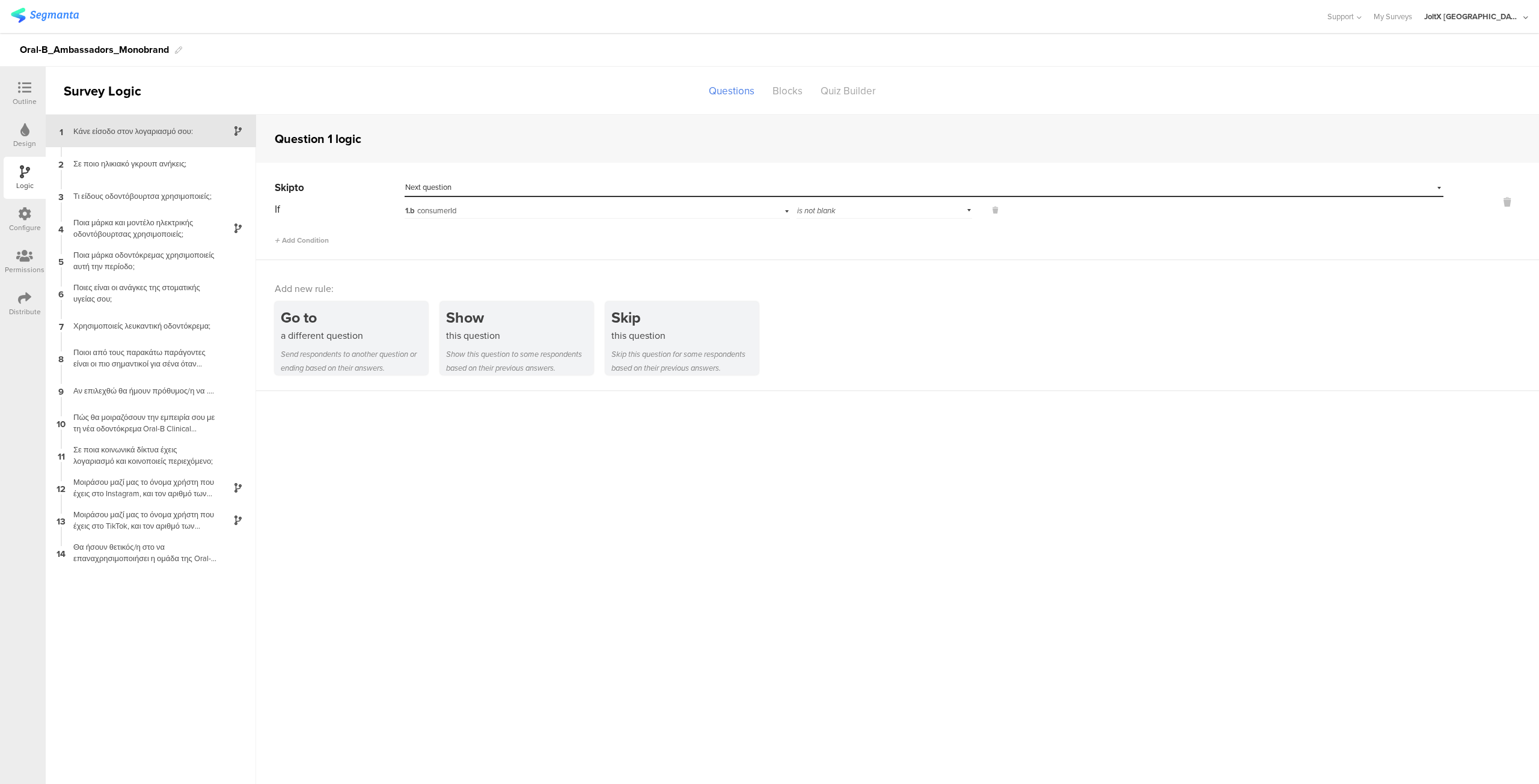
click at [784, 212] on div "1.b consumerId" at bounding box center [598, 210] width 386 height 19
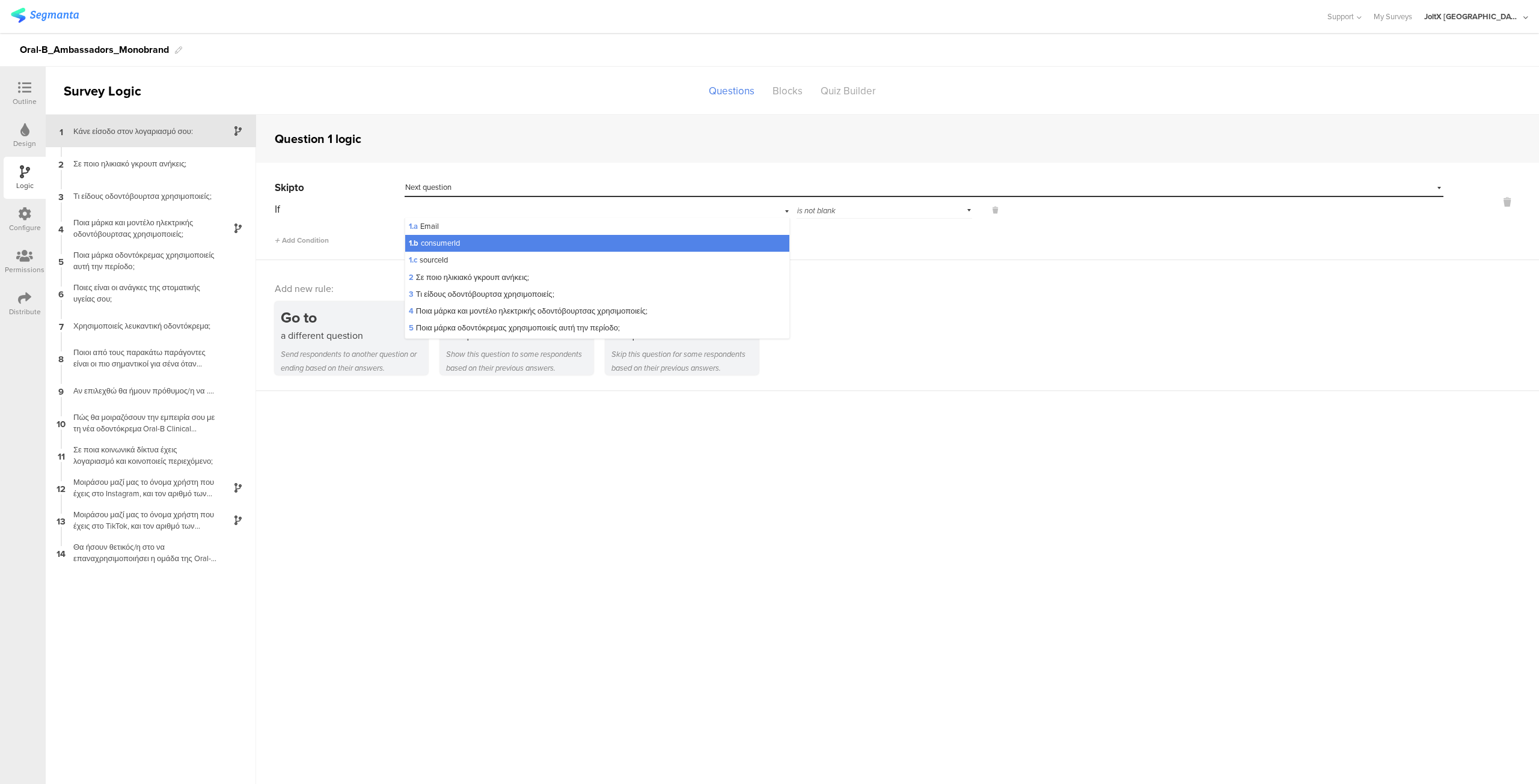
click at [920, 248] on div "Skip to Select destination... Next question If 1.b consumerId 1.a Email 1.b con…" at bounding box center [898, 212] width 1283 height 98
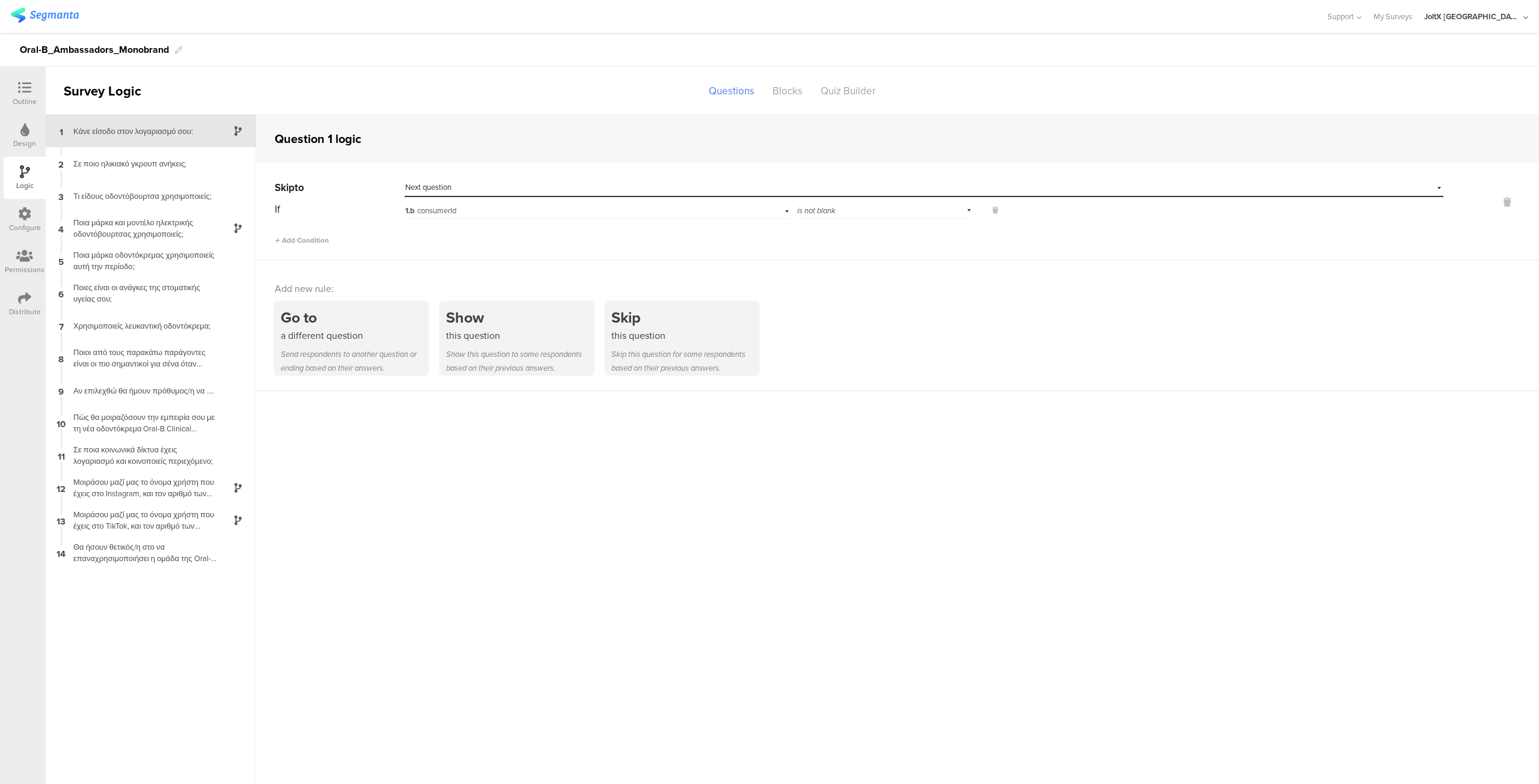
click at [969, 213] on div "is not blank" at bounding box center [884, 210] width 176 height 19
click at [1049, 327] on div "Go to a different question Send respondents to another question or ending based…" at bounding box center [907, 339] width 1264 height 74
click at [29, 80] on div "Outline" at bounding box center [25, 94] width 42 height 42
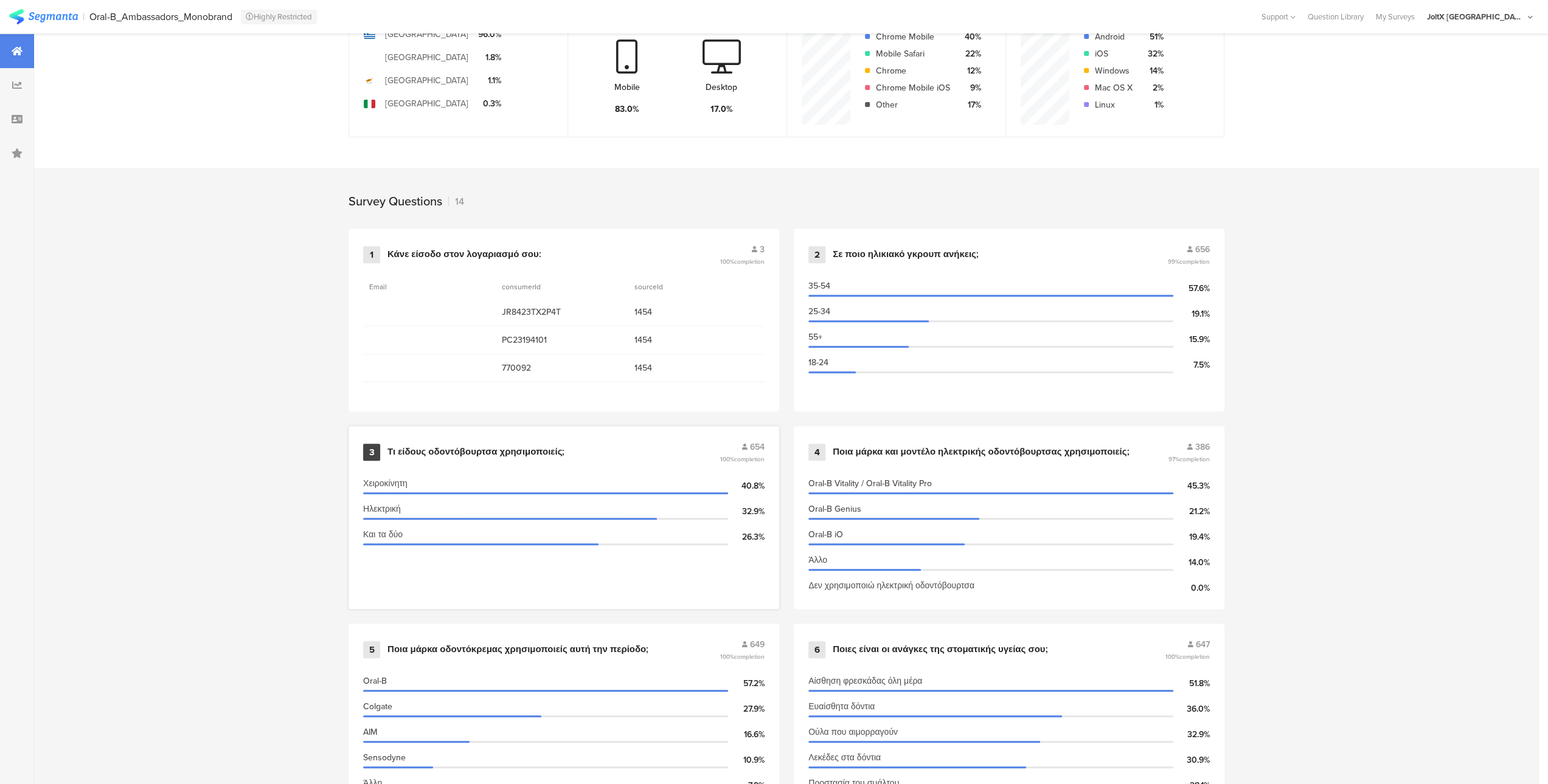
scroll to position [365, 0]
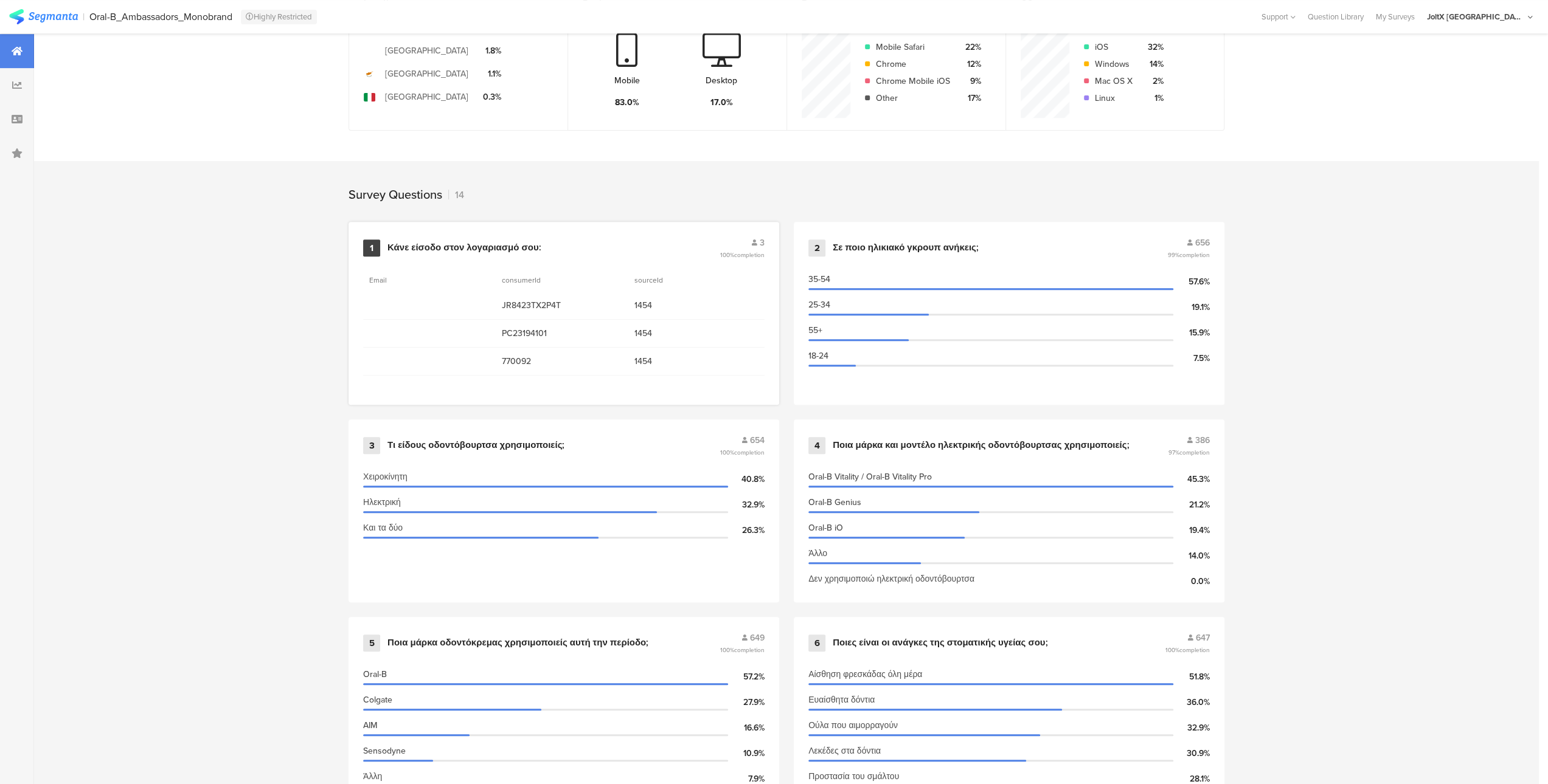
click at [528, 281] on section "consumerId" at bounding box center [562, 280] width 132 height 23
click at [765, 242] on span "3" at bounding box center [762, 242] width 5 height 13
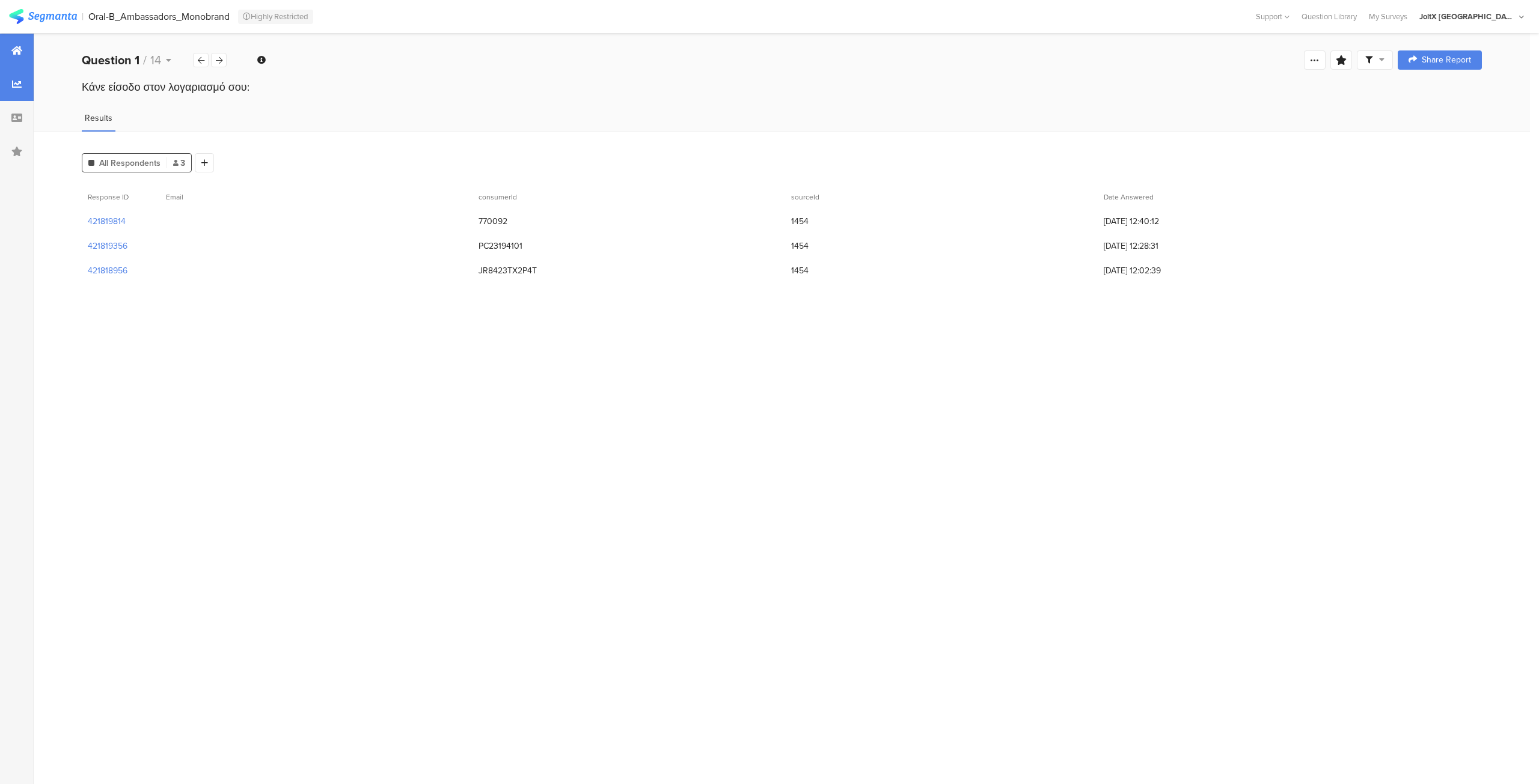
click at [12, 49] on icon at bounding box center [17, 50] width 11 height 10
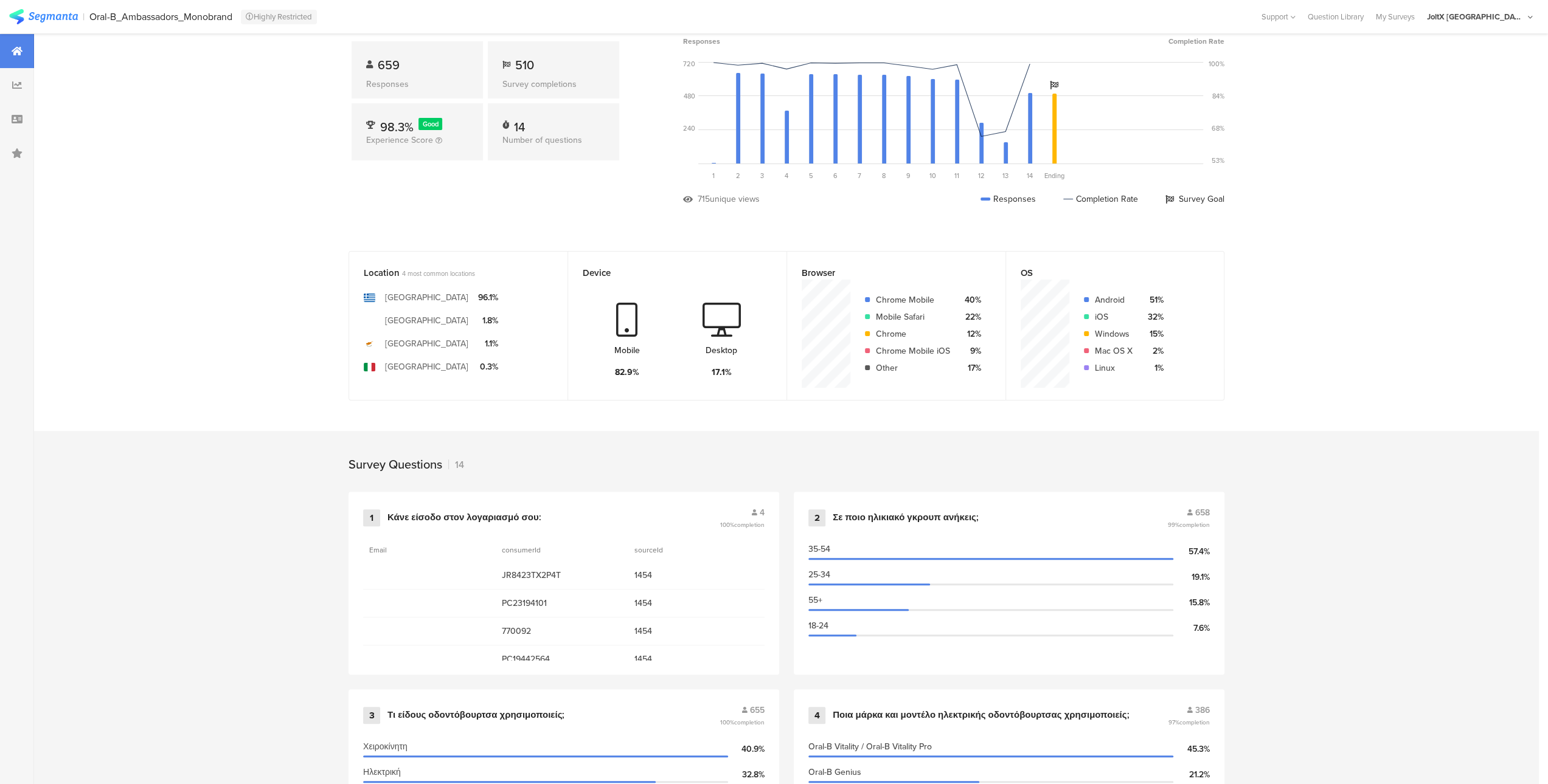
scroll to position [243, 0]
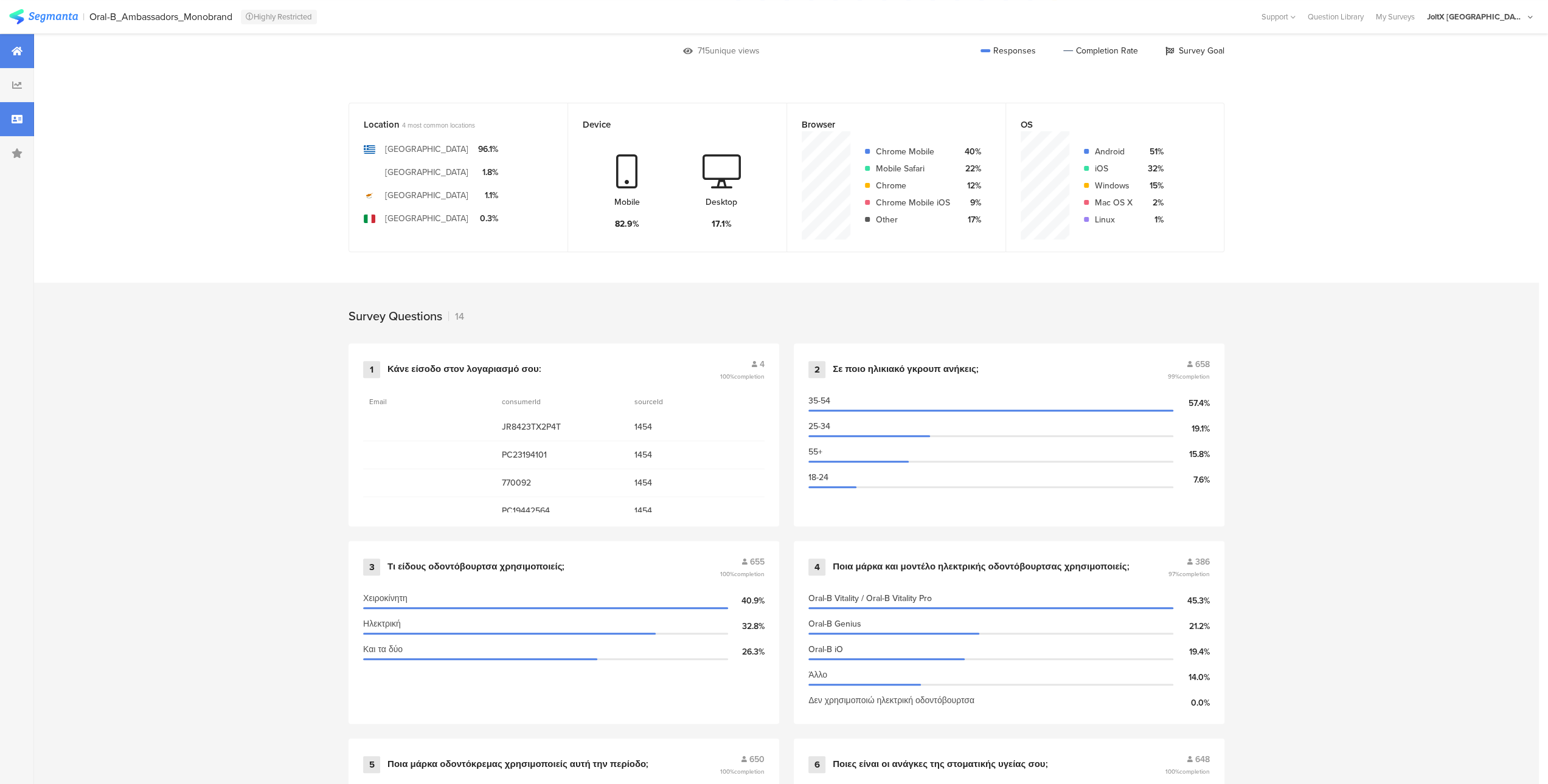
click at [18, 116] on icon at bounding box center [17, 119] width 11 height 10
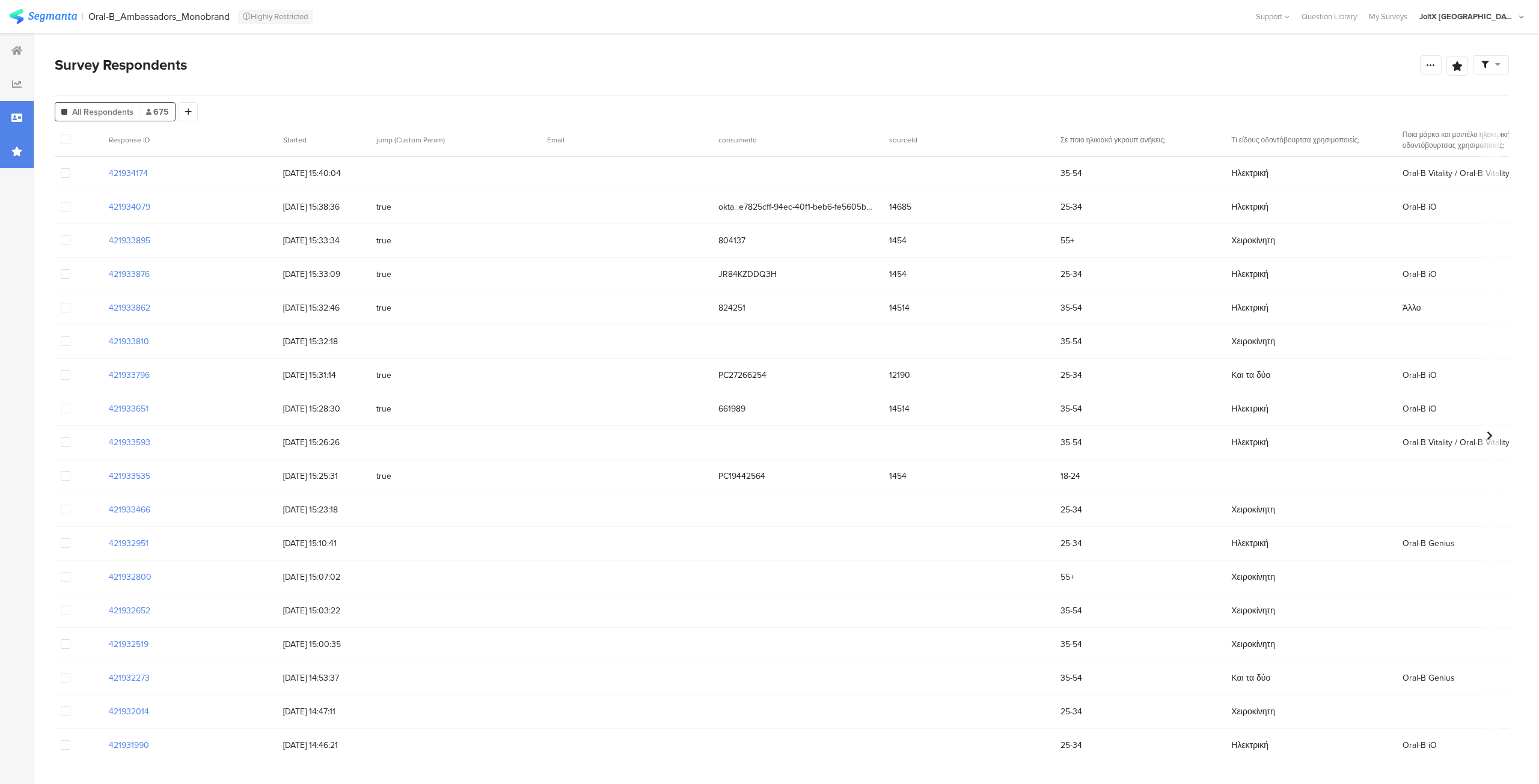
click at [14, 155] on icon at bounding box center [17, 151] width 11 height 10
click at [14, 50] on icon at bounding box center [17, 50] width 11 height 10
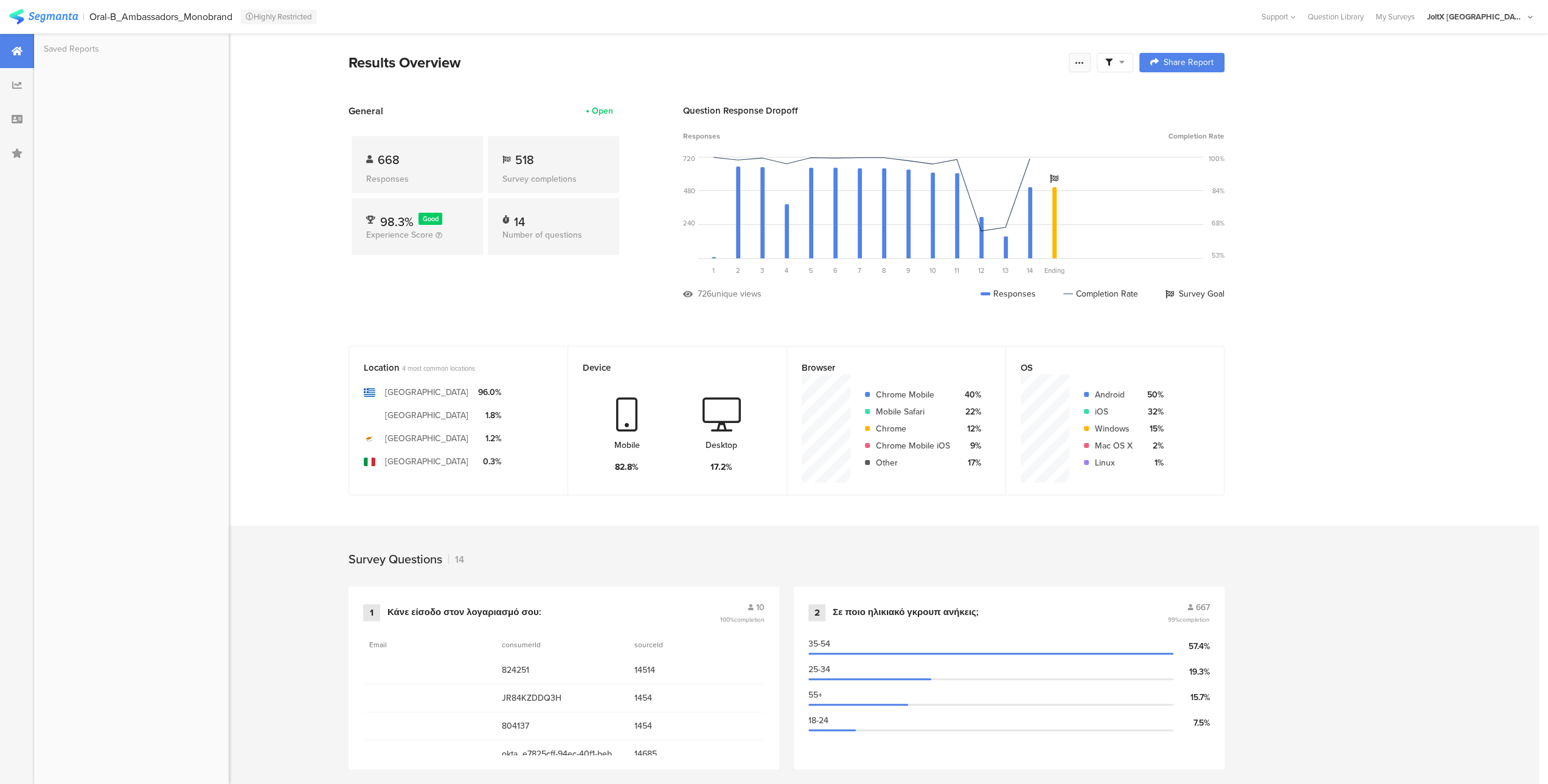
click at [1079, 64] on icon at bounding box center [1079, 62] width 10 height 10
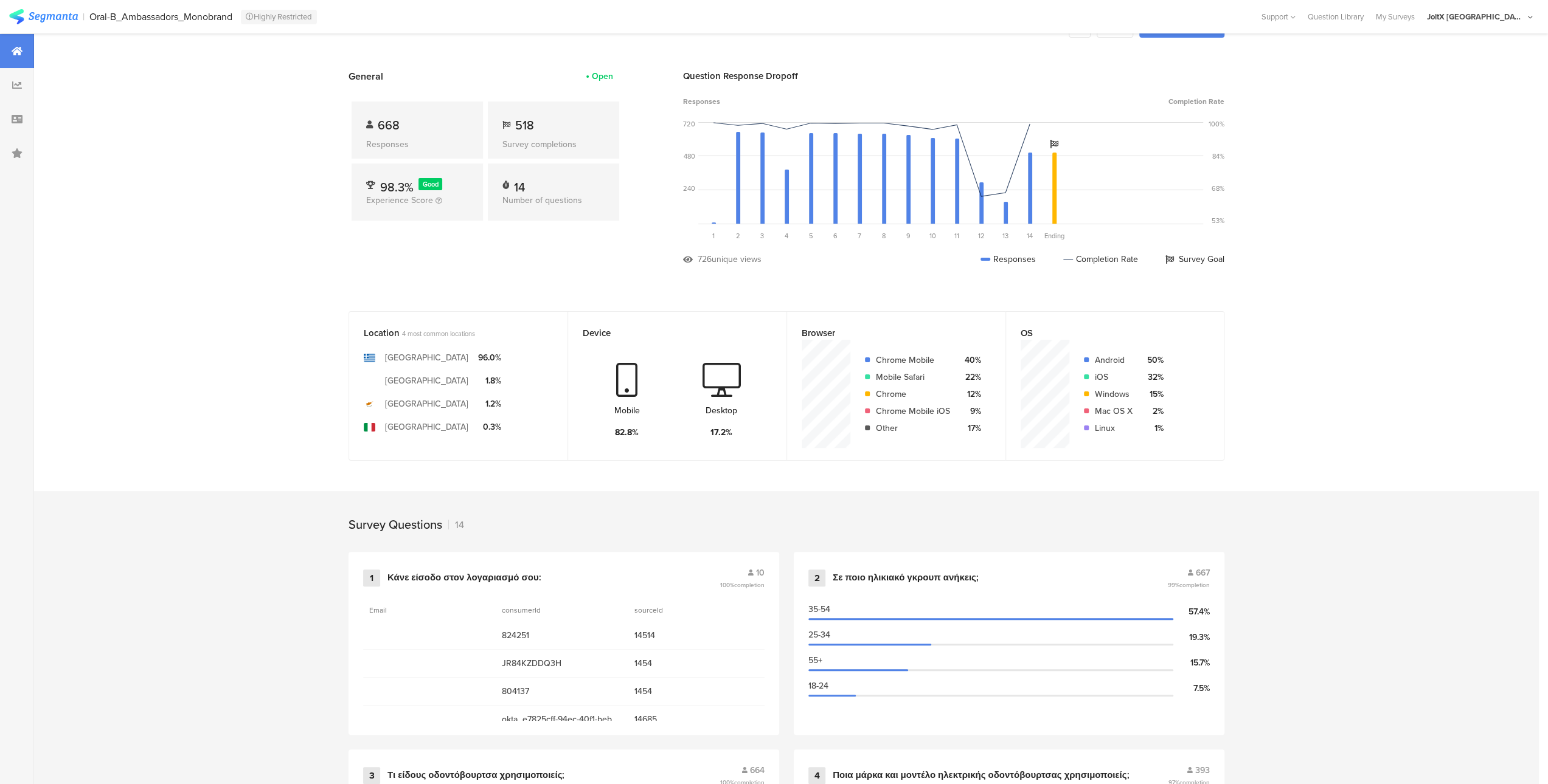
scroll to position [61, 0]
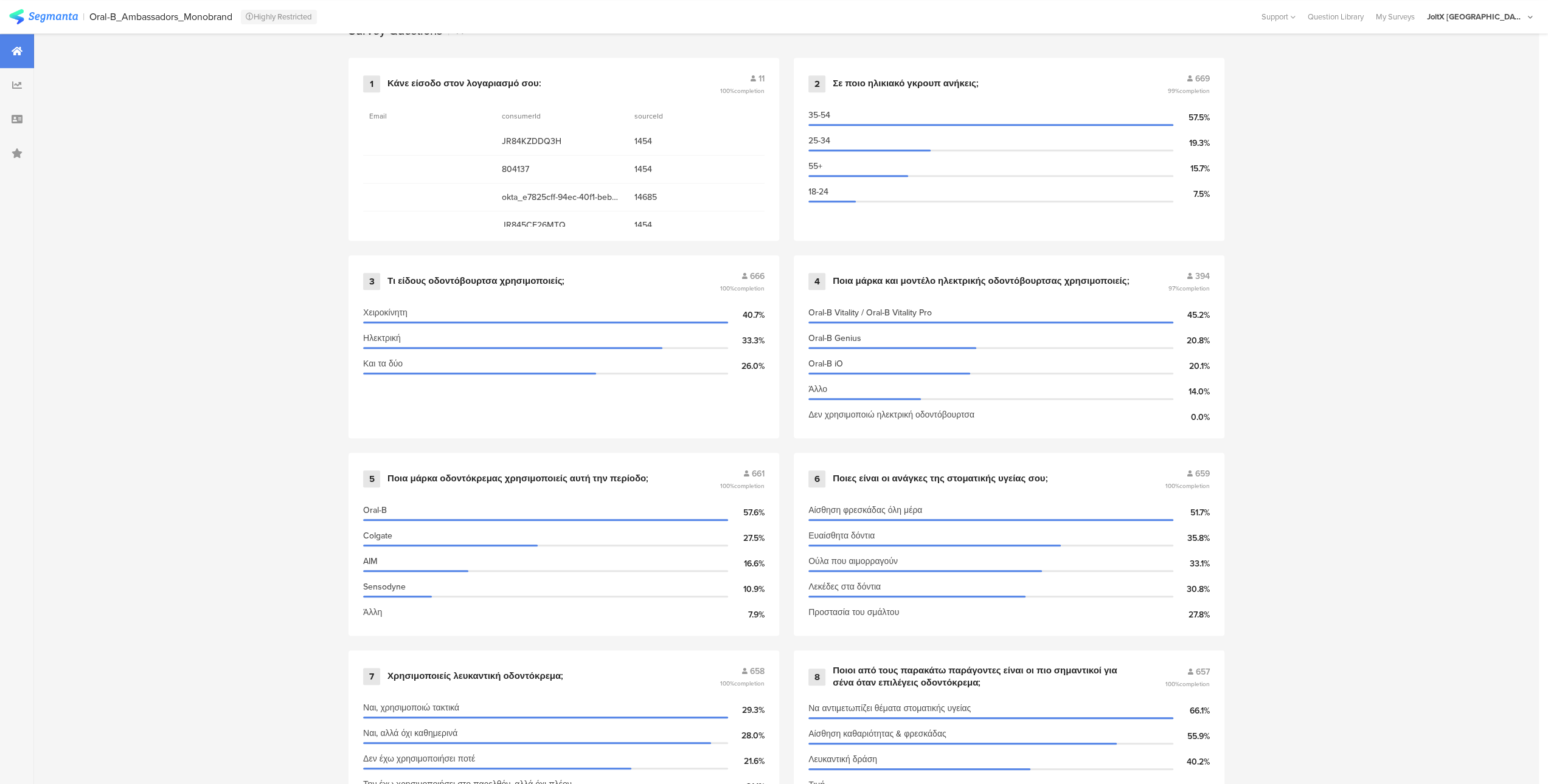
scroll to position [524, 0]
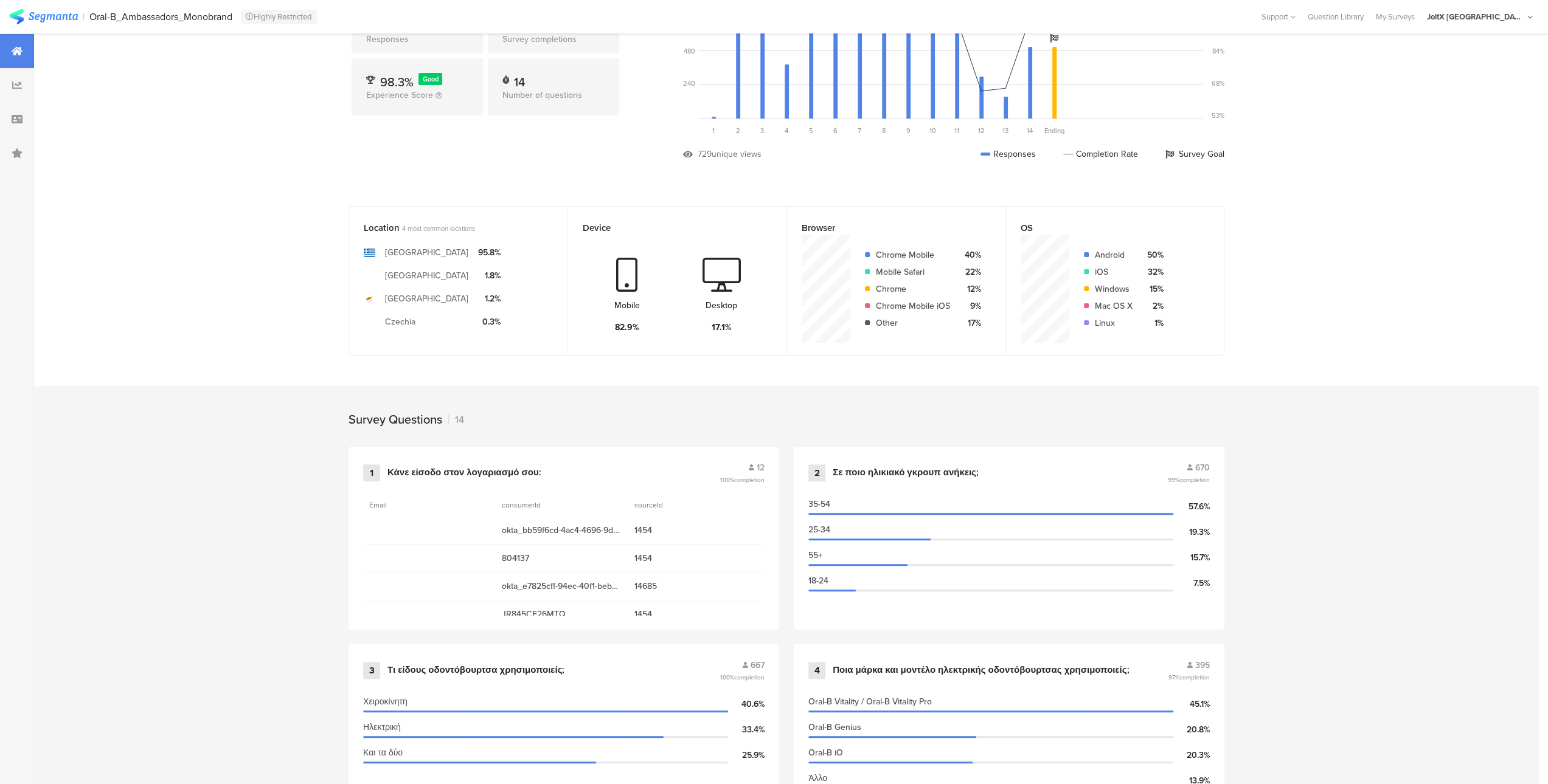
scroll to position [182, 0]
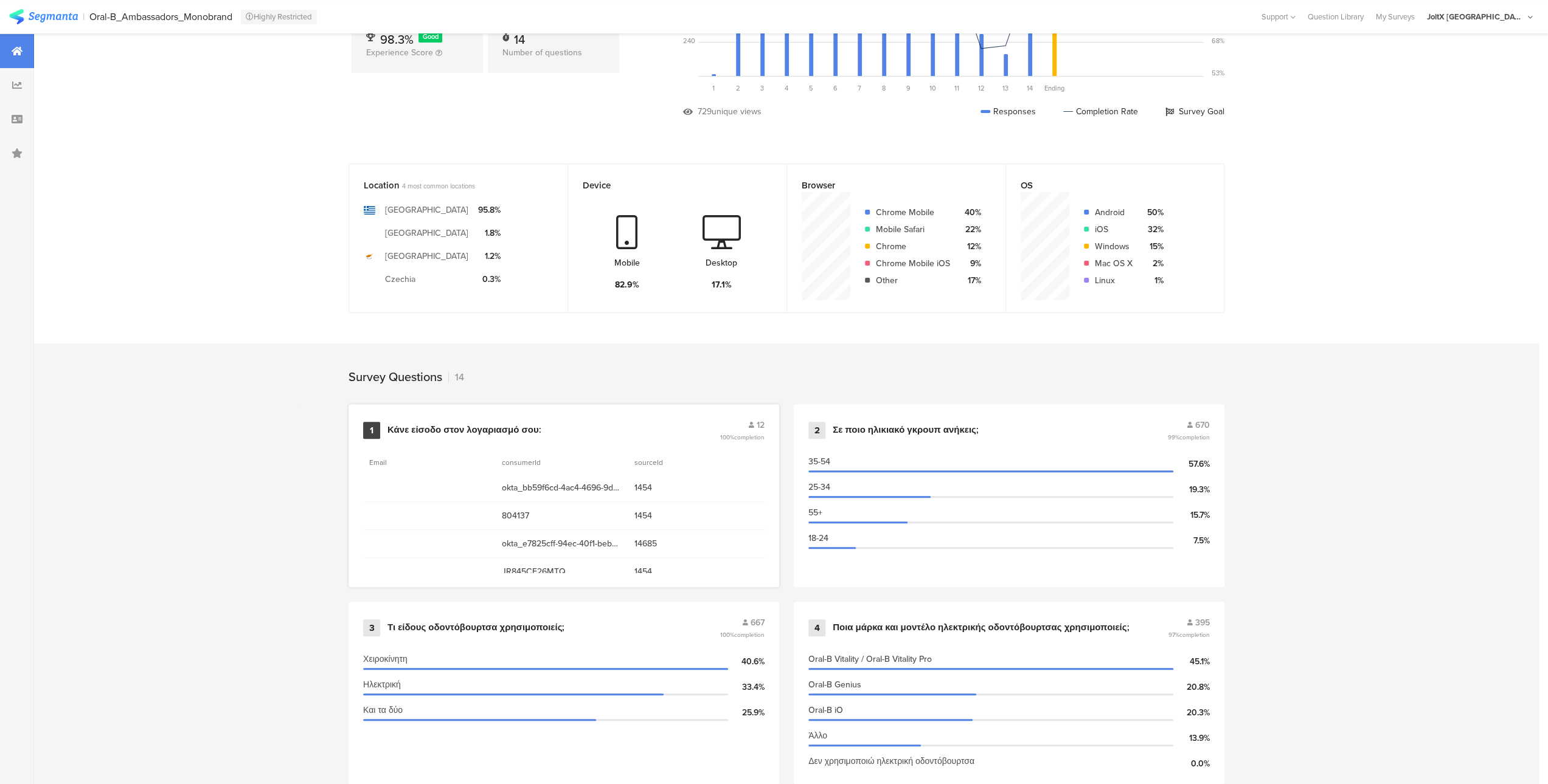
click at [457, 491] on div "okta_bb59f6cd-4ac4-4696-9dca-75de0f4ed631 1454" at bounding box center [564, 488] width 401 height 28
click at [510, 428] on div "Κάνε είσοδο στον λογαριασμό σου:" at bounding box center [464, 431] width 154 height 12
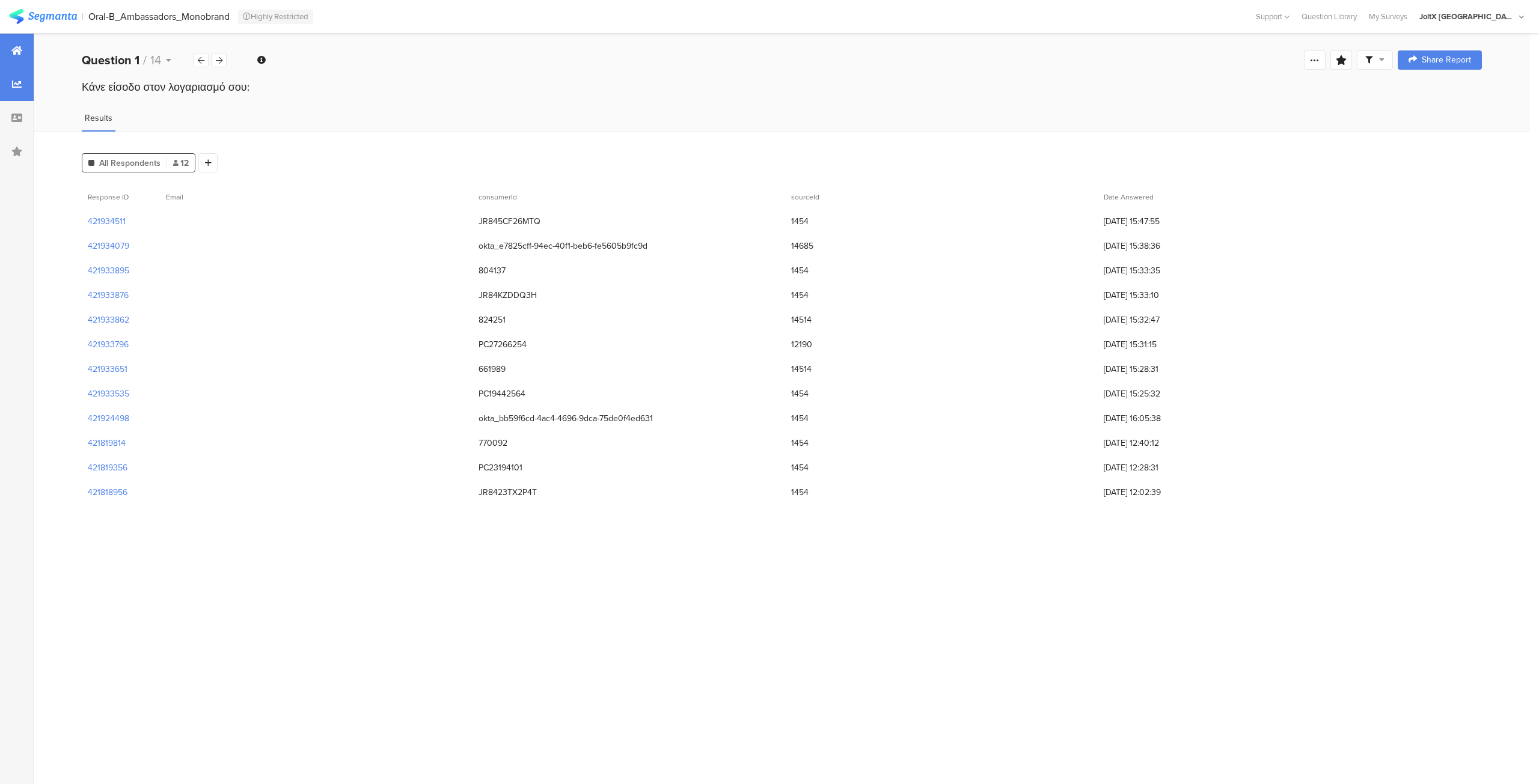
click at [6, 54] on div at bounding box center [17, 50] width 34 height 34
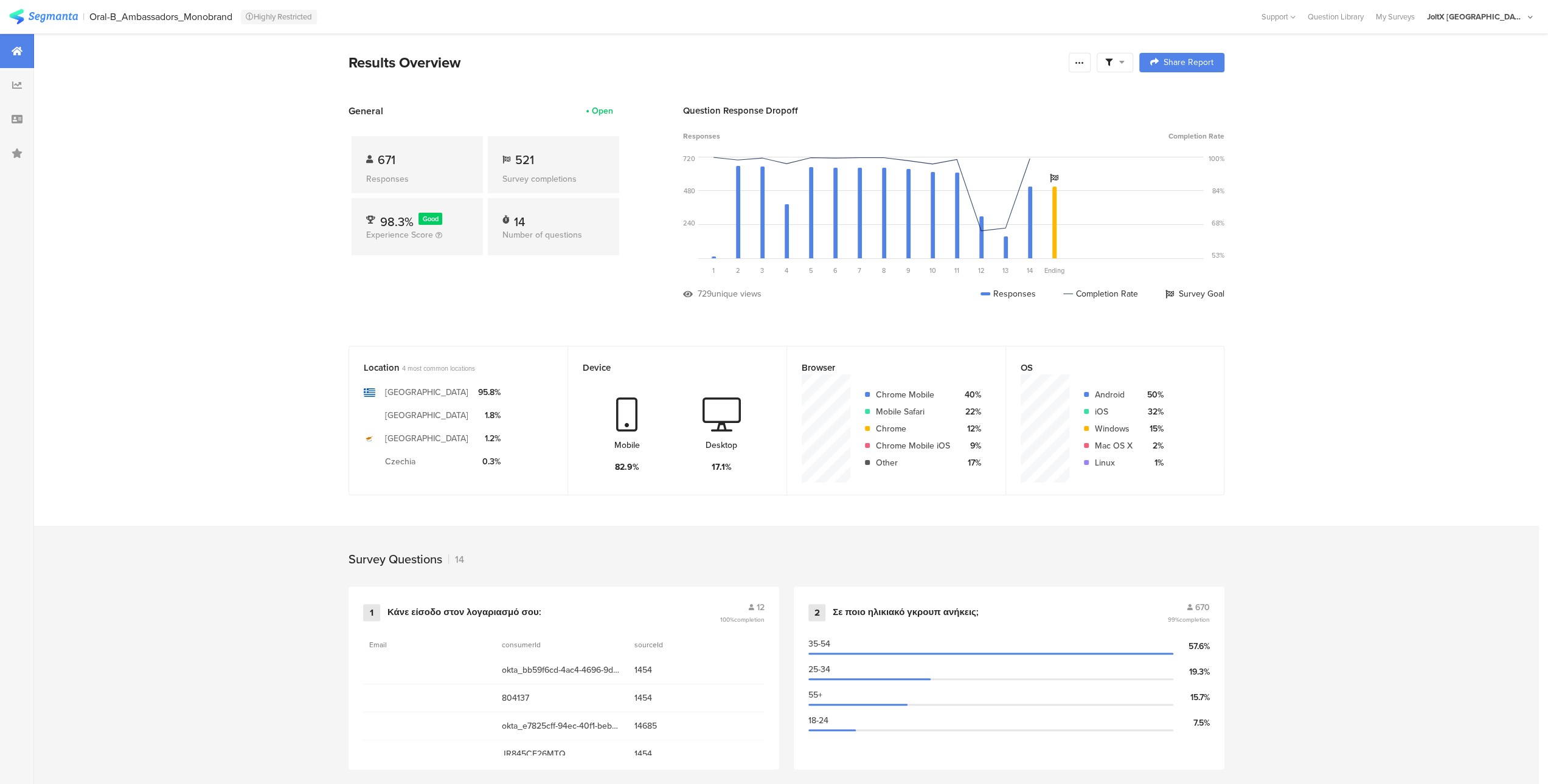
click at [251, 17] on icon at bounding box center [249, 17] width 8 height 8
click at [283, 14] on div "Highly Restricted" at bounding box center [279, 17] width 76 height 14
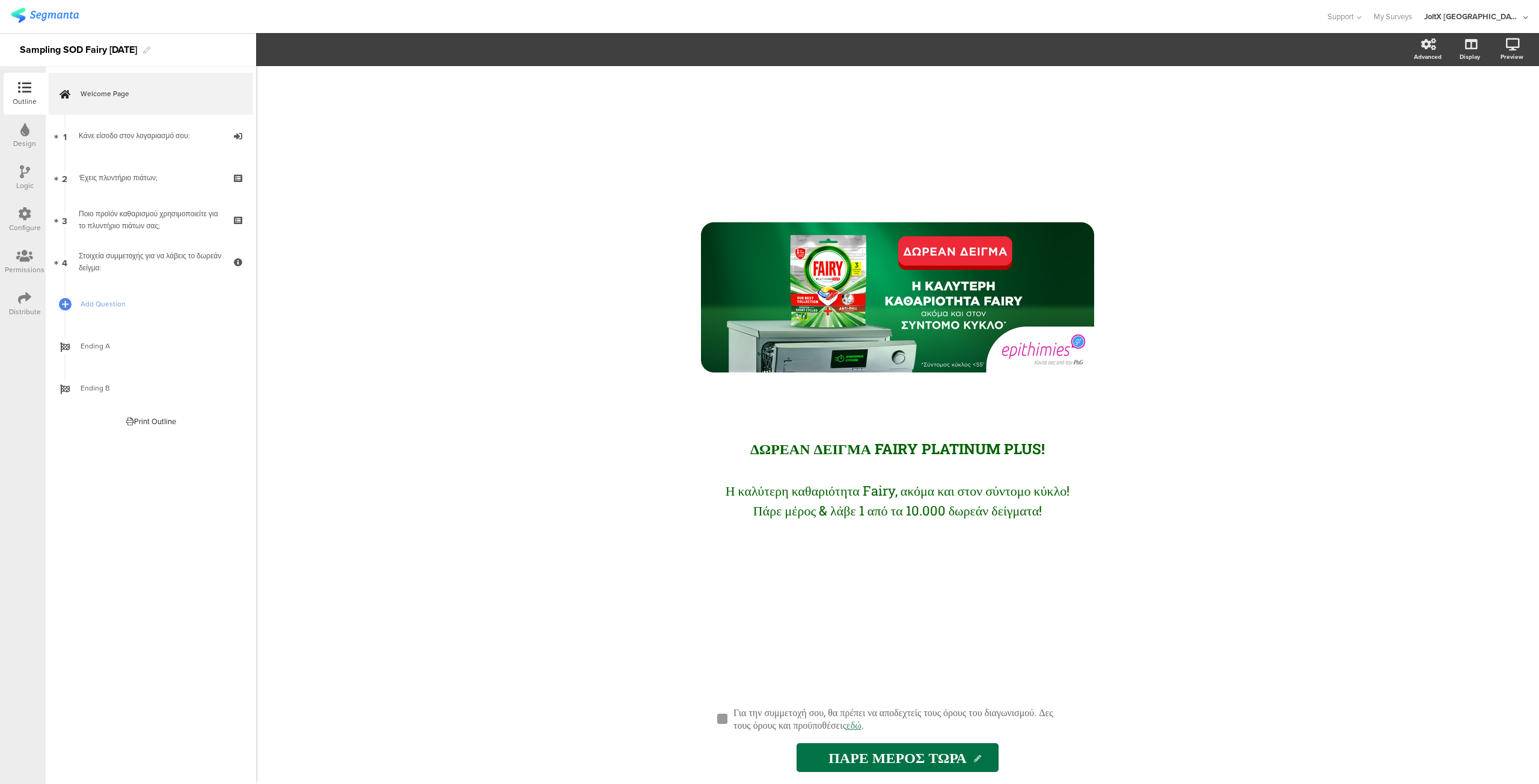
click at [15, 172] on div "Logic" at bounding box center [25, 178] width 42 height 42
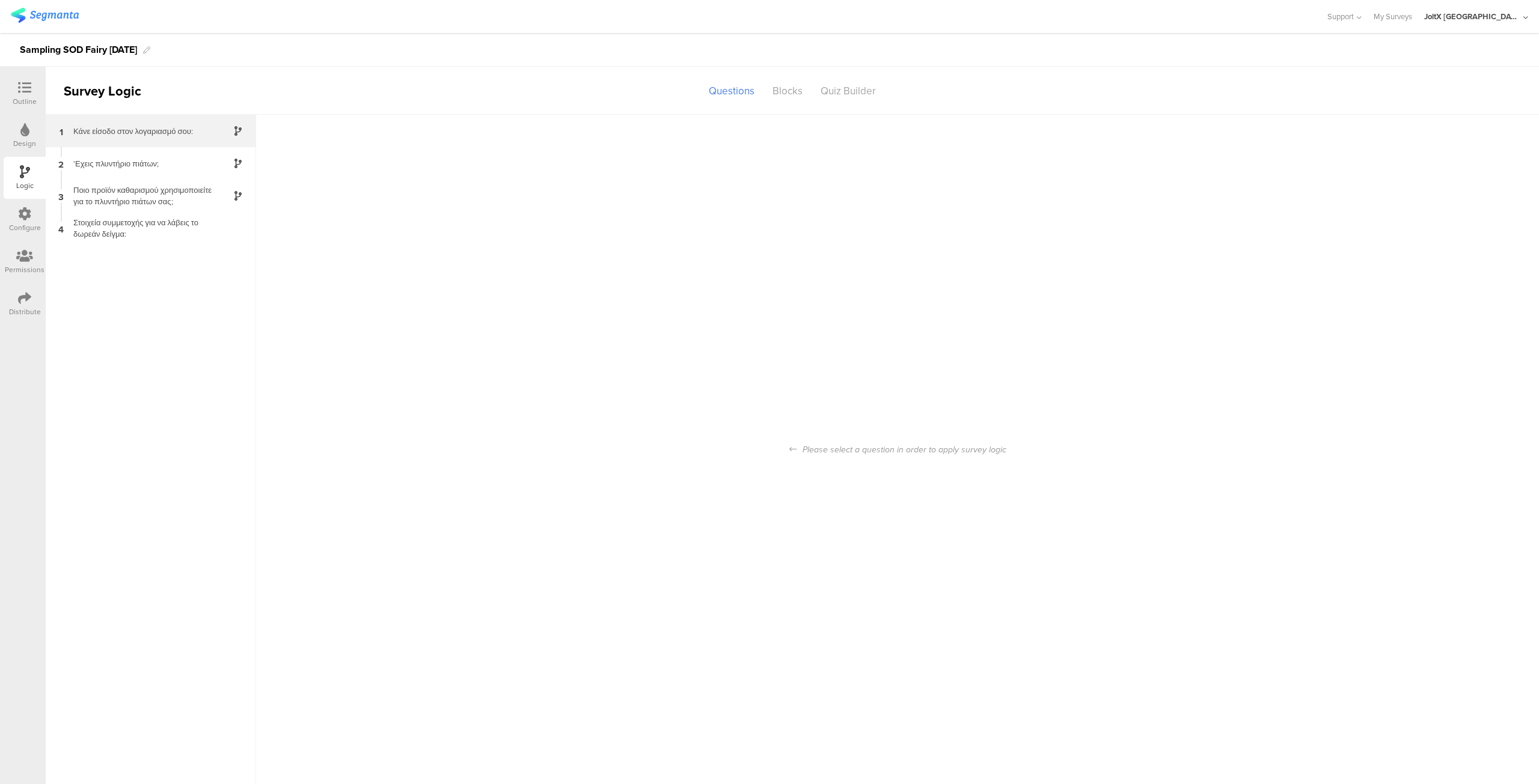
click at [133, 132] on div "Κάνε είσοδο στον λογαριασμό σου:" at bounding box center [141, 131] width 150 height 11
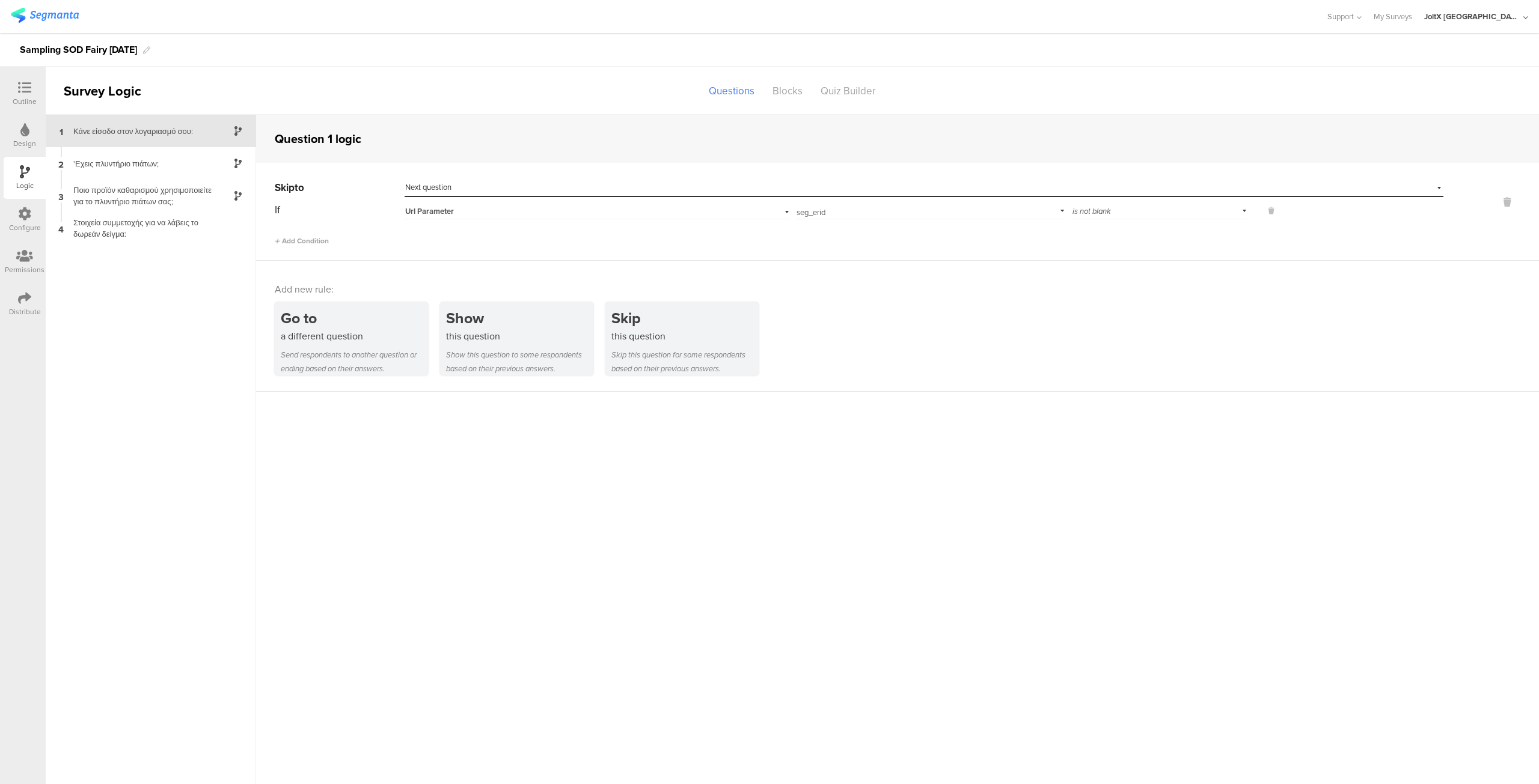
click at [20, 83] on icon at bounding box center [25, 88] width 14 height 14
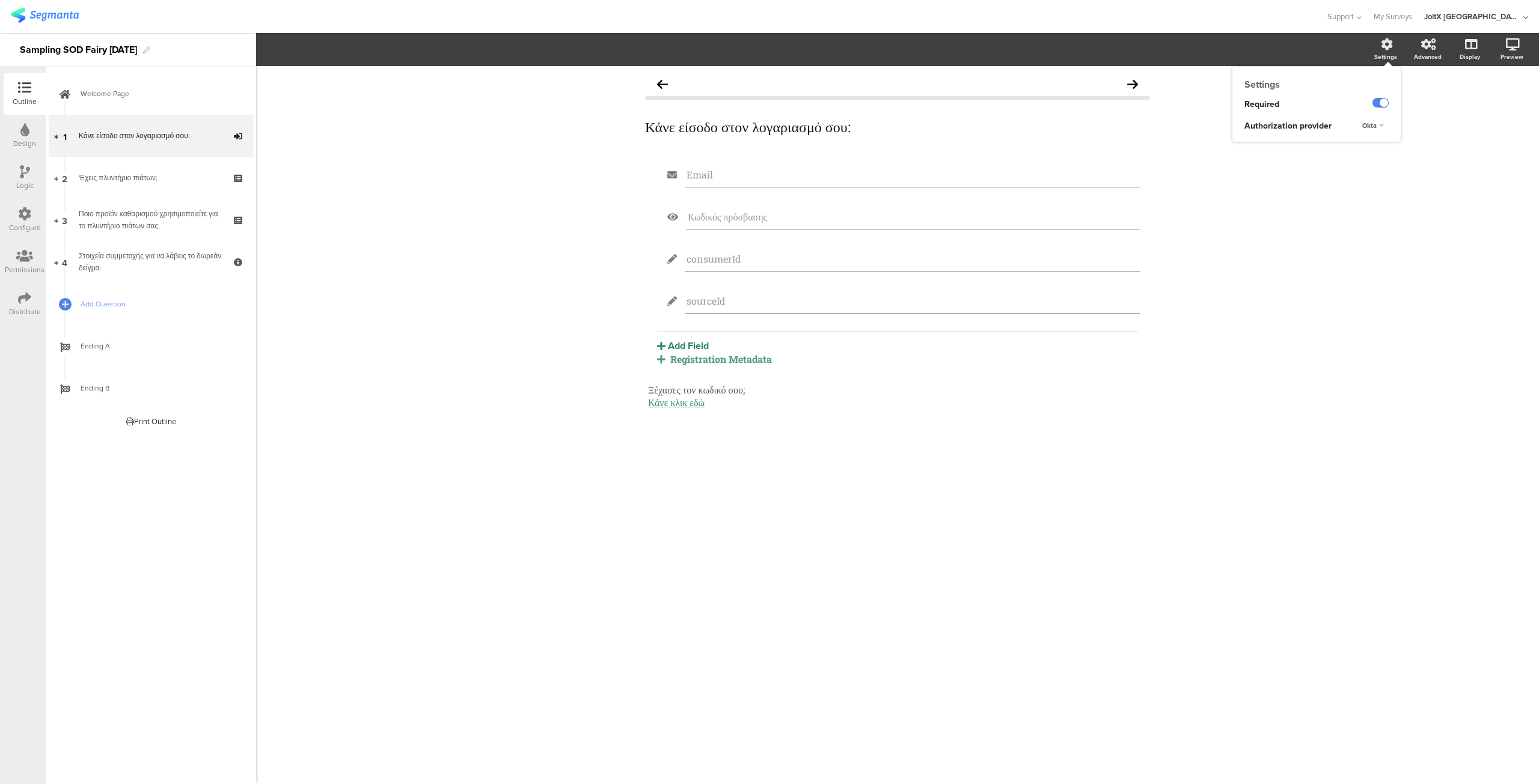
click at [1381, 47] on icon at bounding box center [1387, 44] width 12 height 12
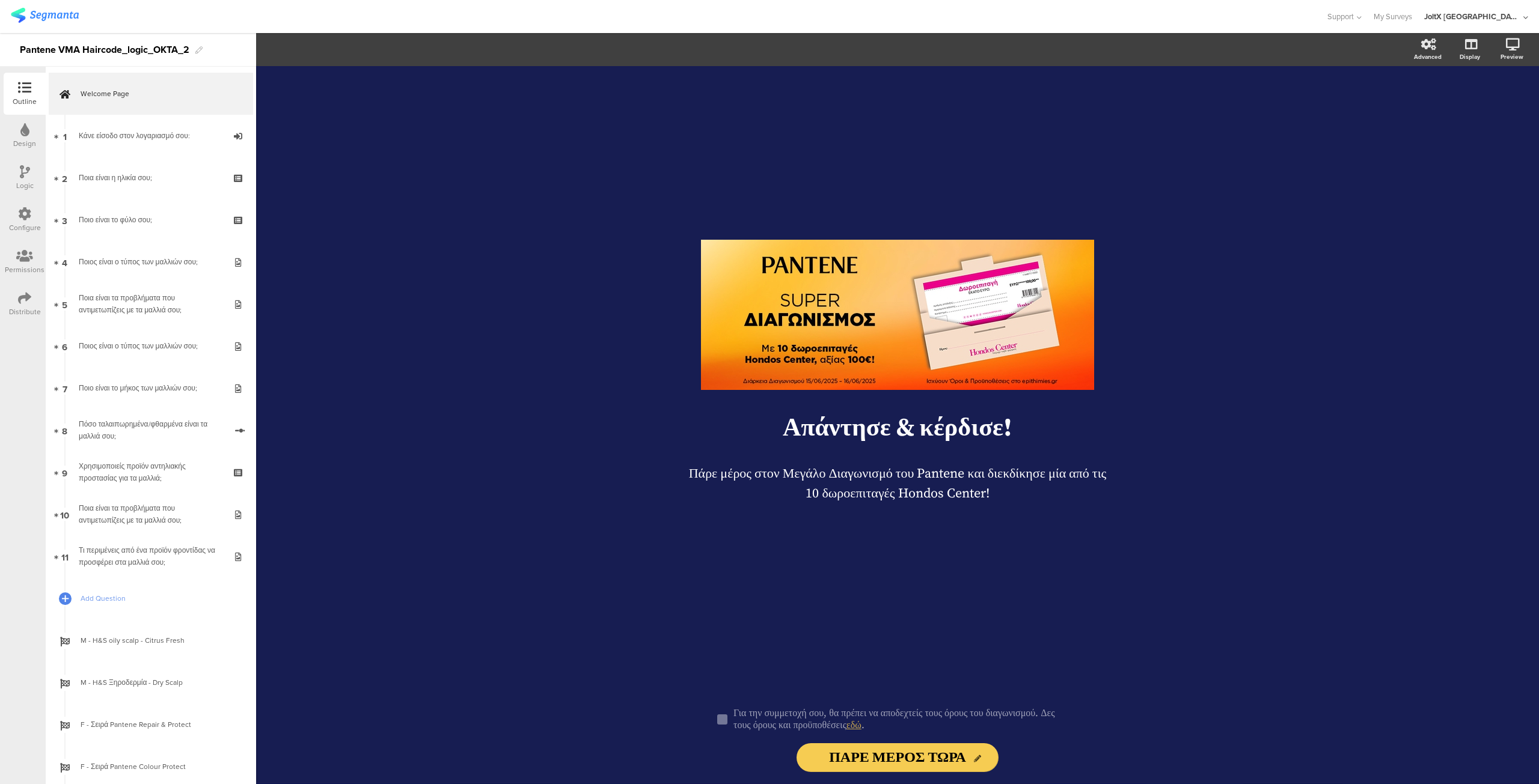
click at [20, 173] on icon at bounding box center [25, 172] width 11 height 14
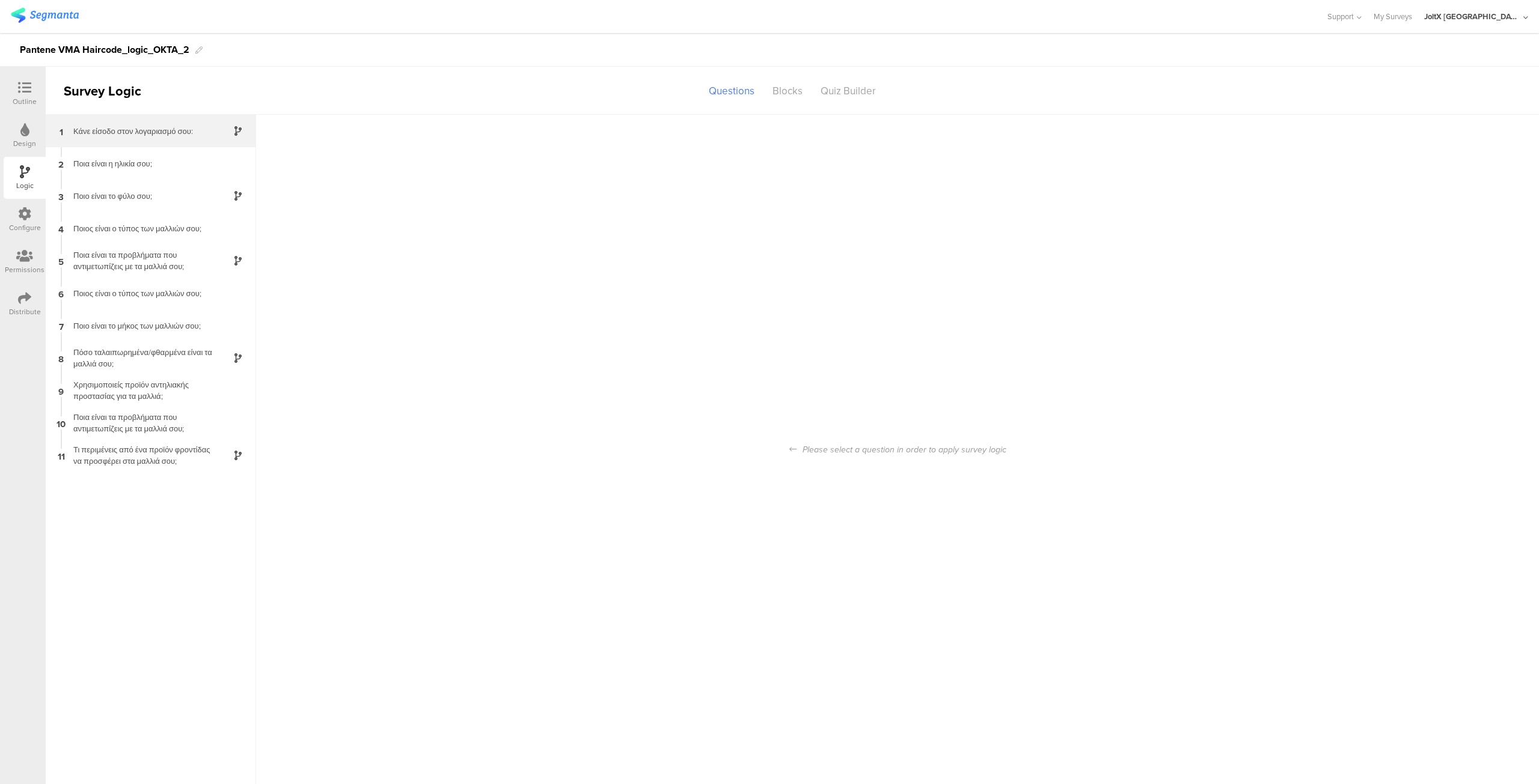
click at [138, 140] on div "1 Κάνε είσοδο στον λογαριασμό σου:" at bounding box center [151, 131] width 210 height 32
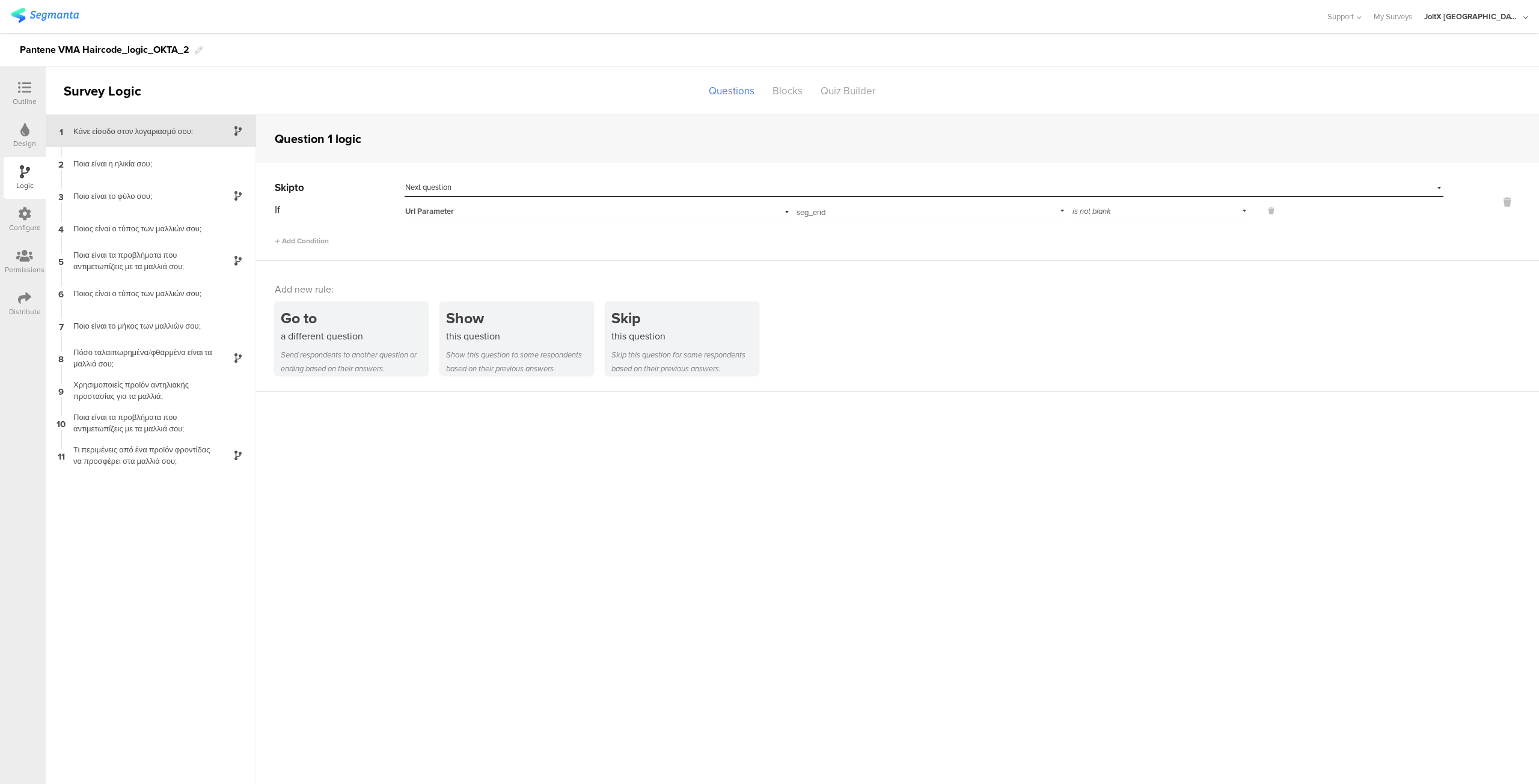
click at [788, 211] on div "Url Parameter" at bounding box center [598, 210] width 386 height 19
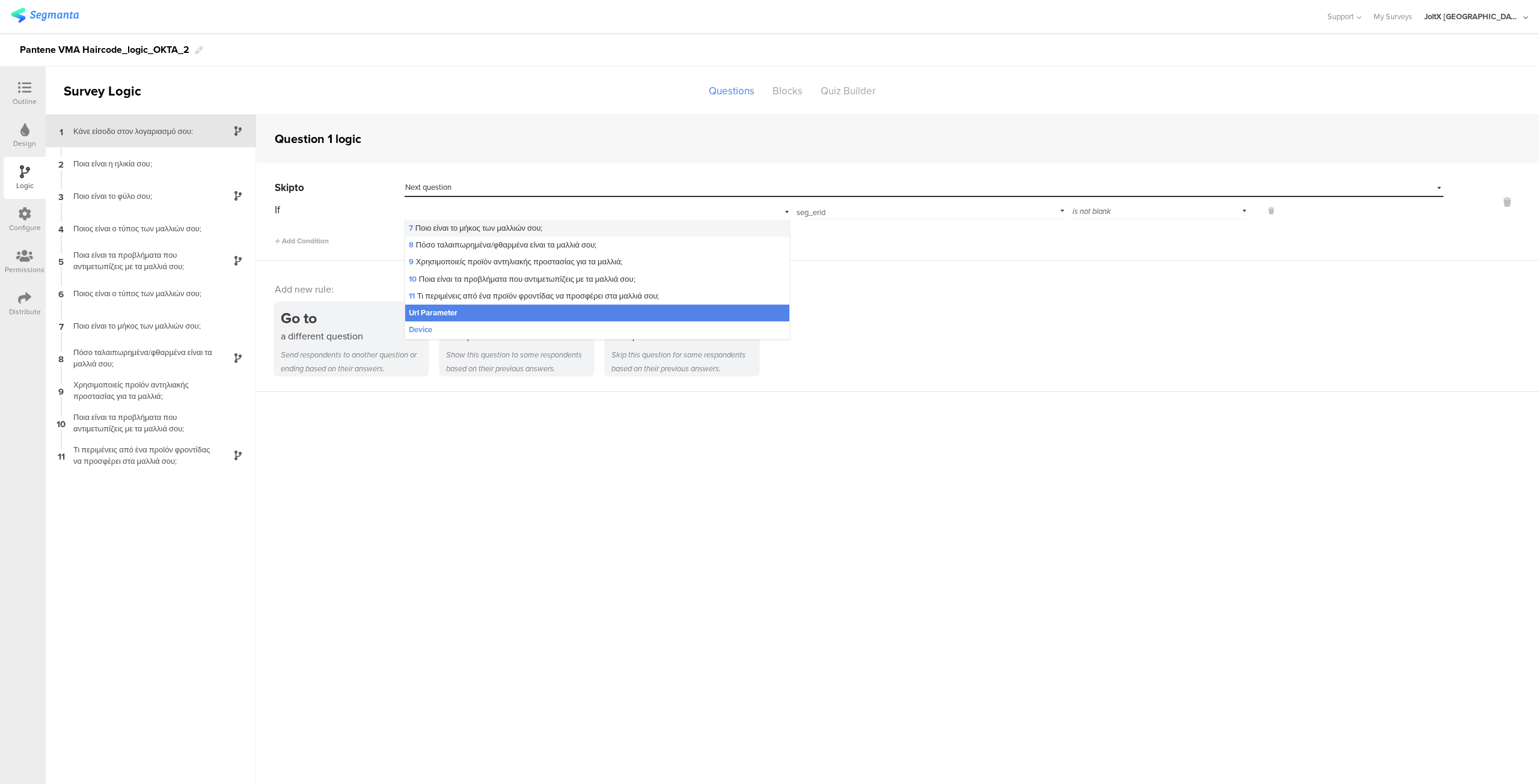
scroll to position [140, 0]
click at [913, 245] on div "Add Condition" at bounding box center [859, 236] width 1169 height 21
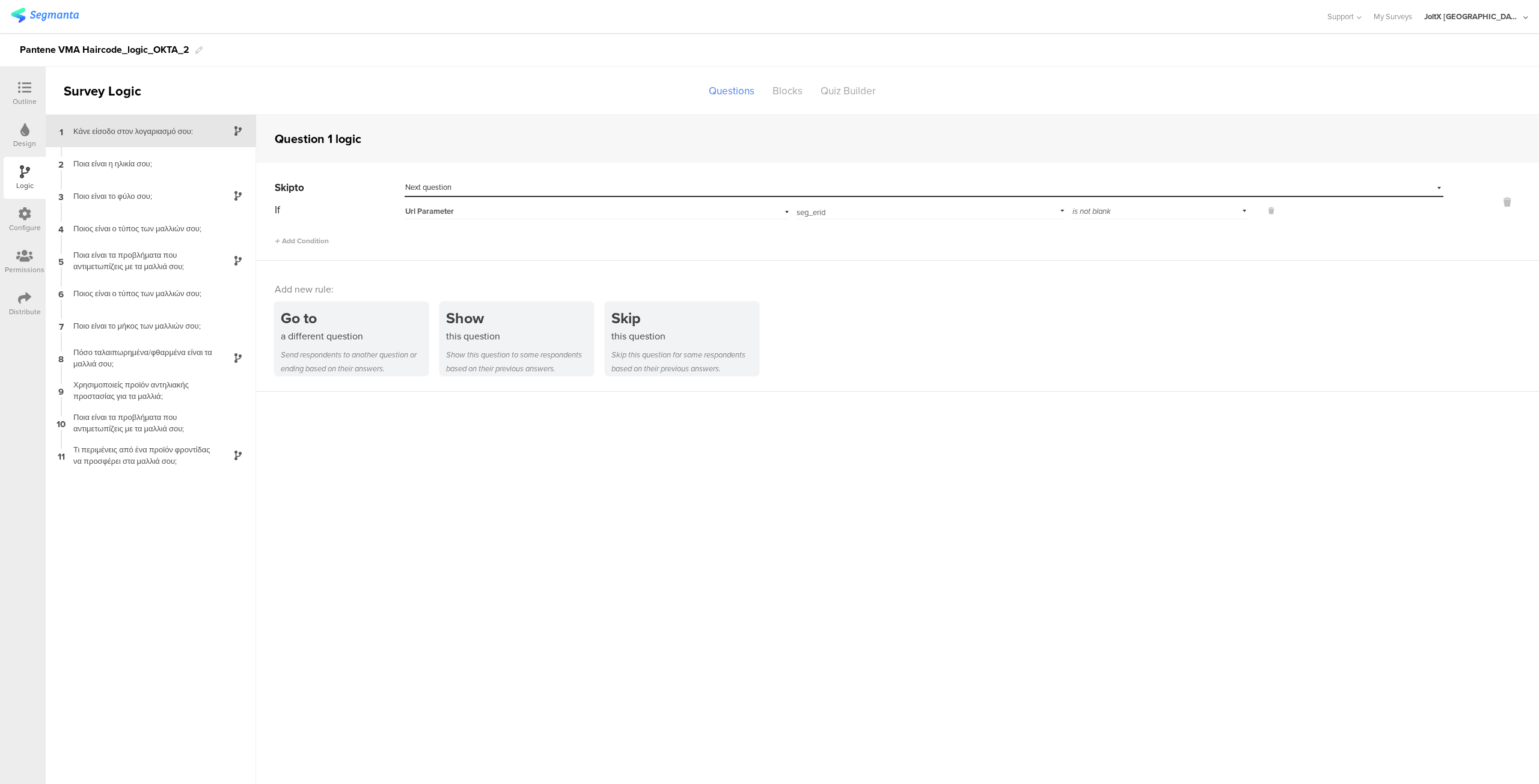
drag, startPoint x: 832, startPoint y: 213, endPoint x: 801, endPoint y: 222, distance: 32.3
click at [798, 216] on input "seg_erid" at bounding box center [928, 210] width 264 height 17
click at [850, 300] on div "Add new rule: Go to a different question Send respondents to another question o…" at bounding box center [898, 326] width 1283 height 131
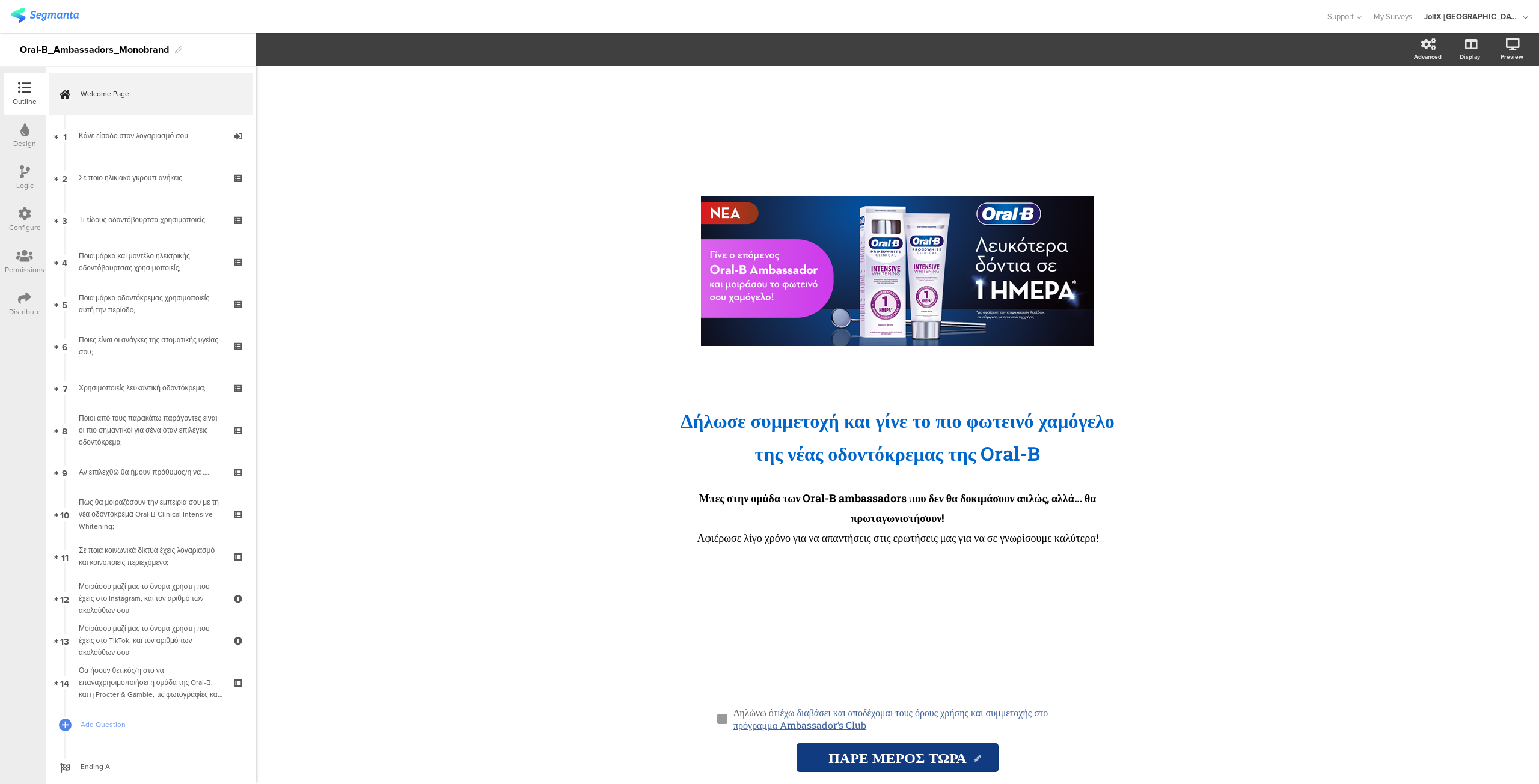
click at [26, 165] on icon at bounding box center [25, 172] width 11 height 14
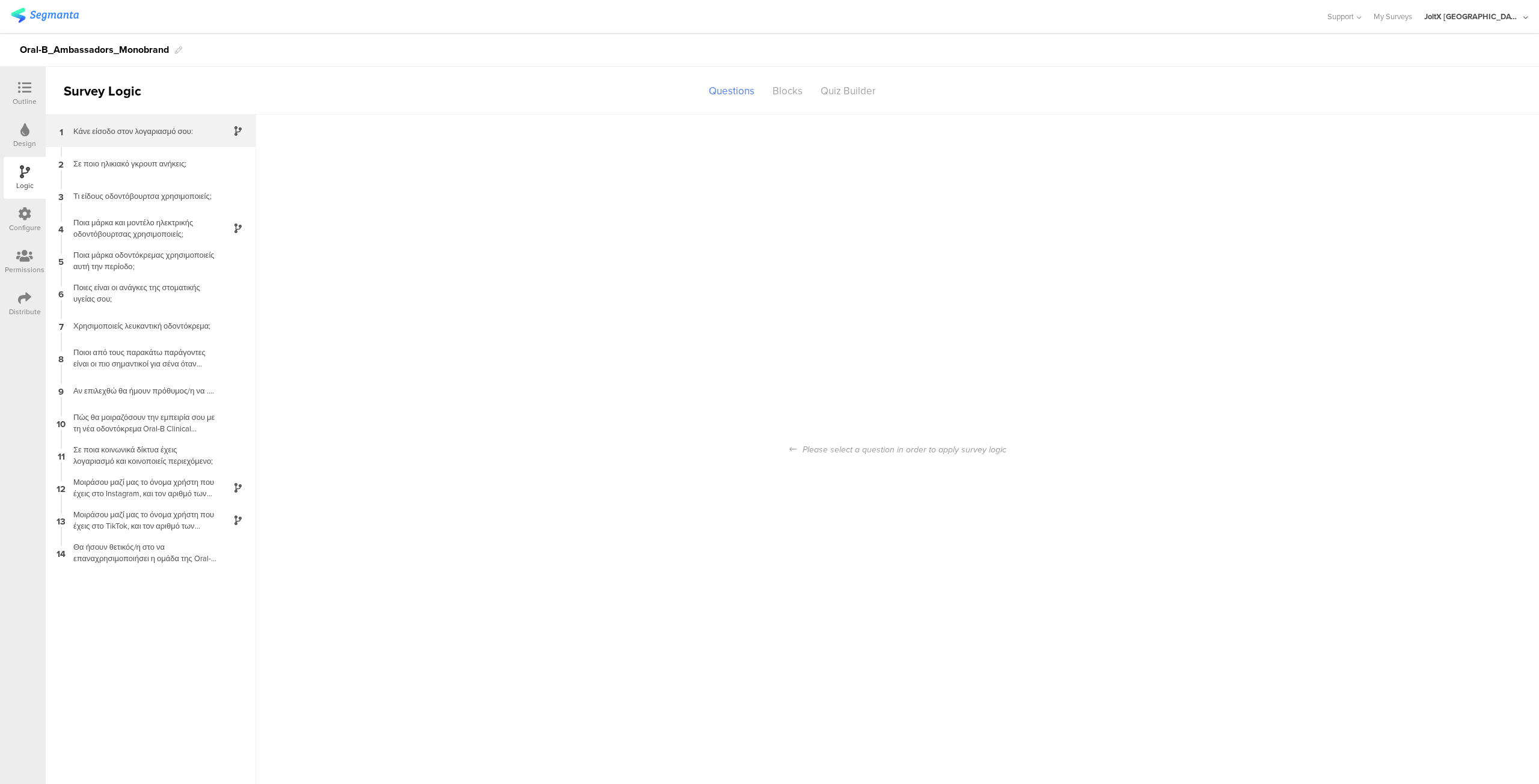
click at [146, 137] on div "1 Κάνε είσοδο στον λογαριασμό σου:" at bounding box center [151, 131] width 210 height 32
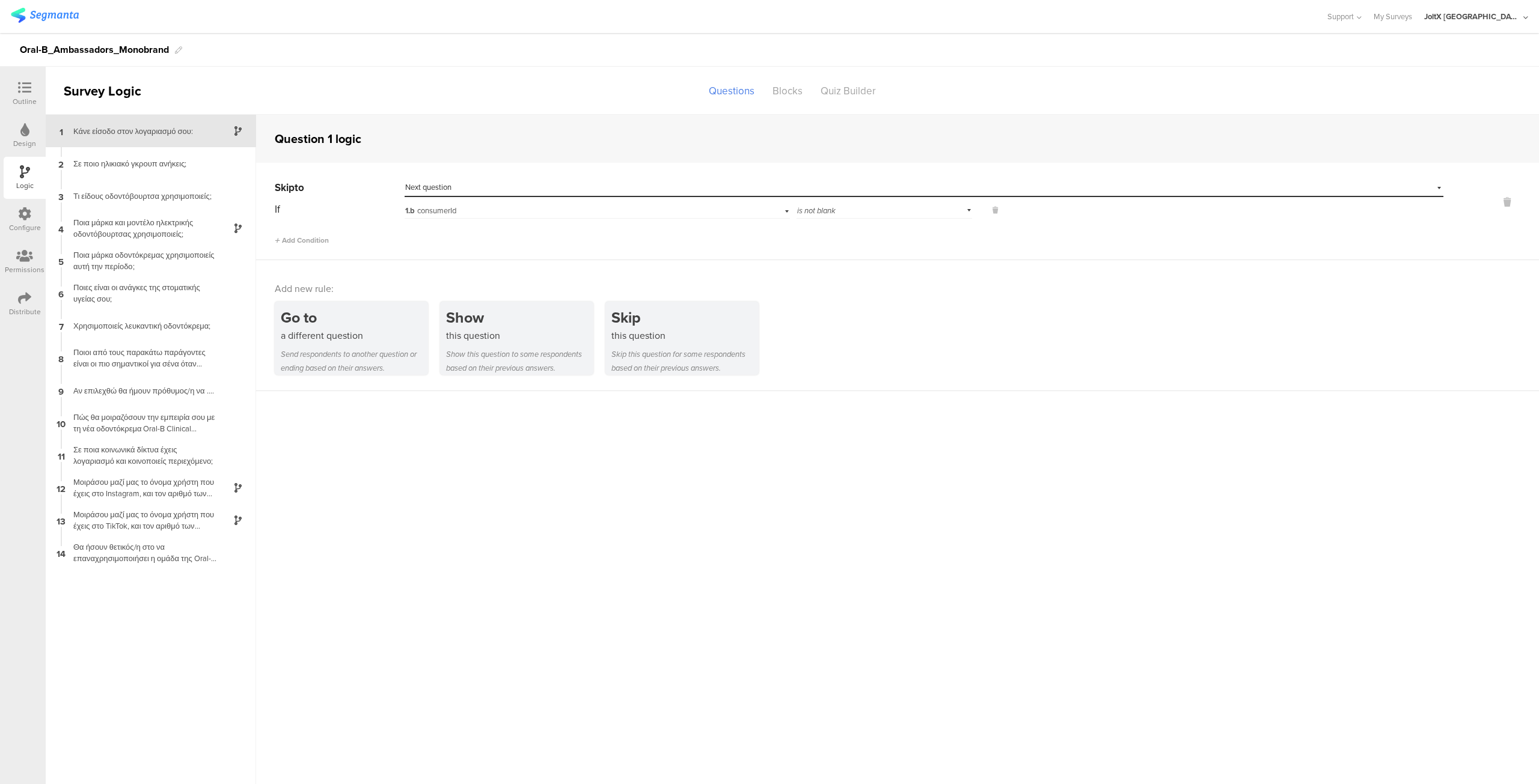
click at [784, 211] on div "1.b consumerId" at bounding box center [598, 210] width 386 height 19
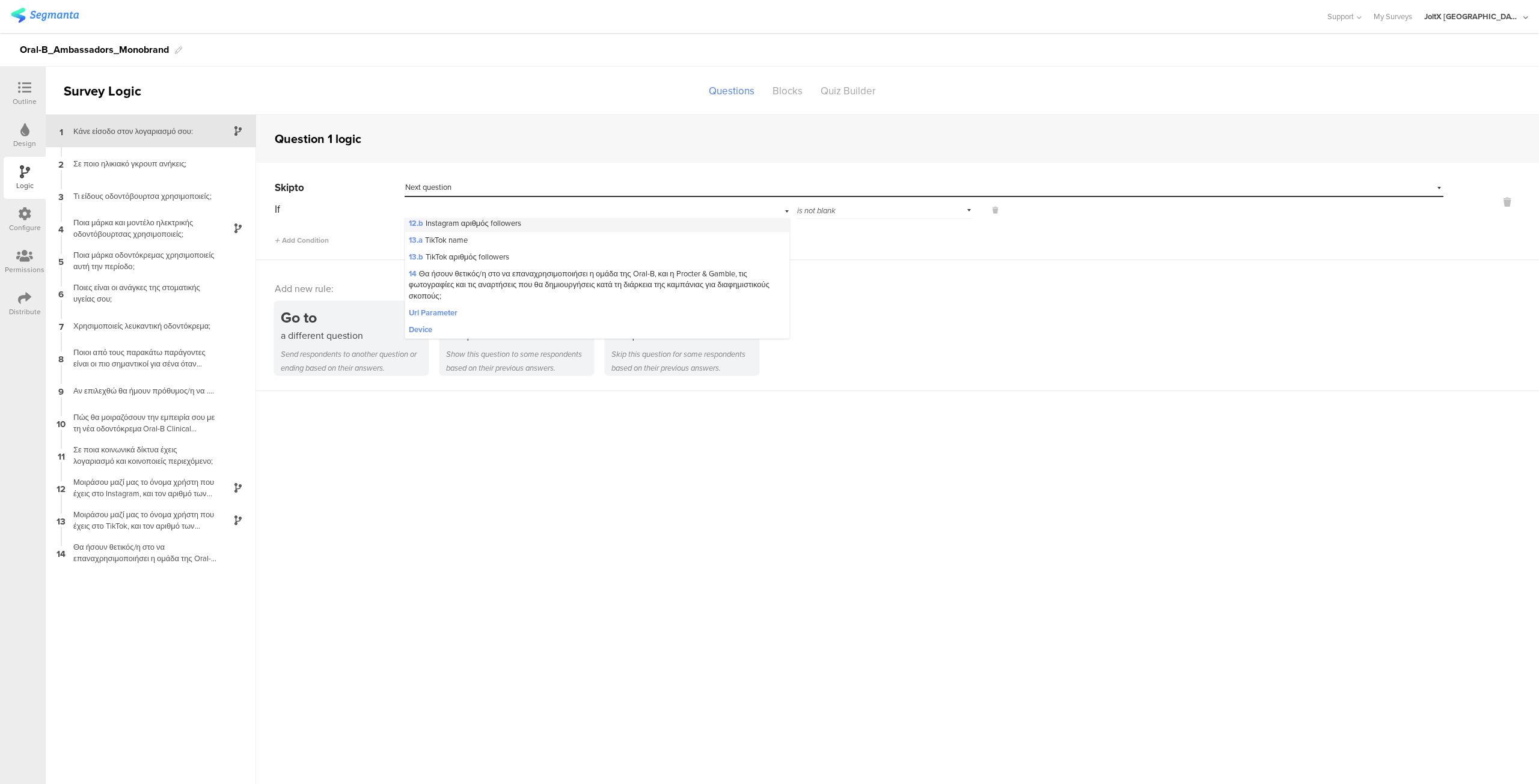
scroll to position [249, 0]
click at [457, 315] on span "Url Parameter" at bounding box center [433, 313] width 49 height 11
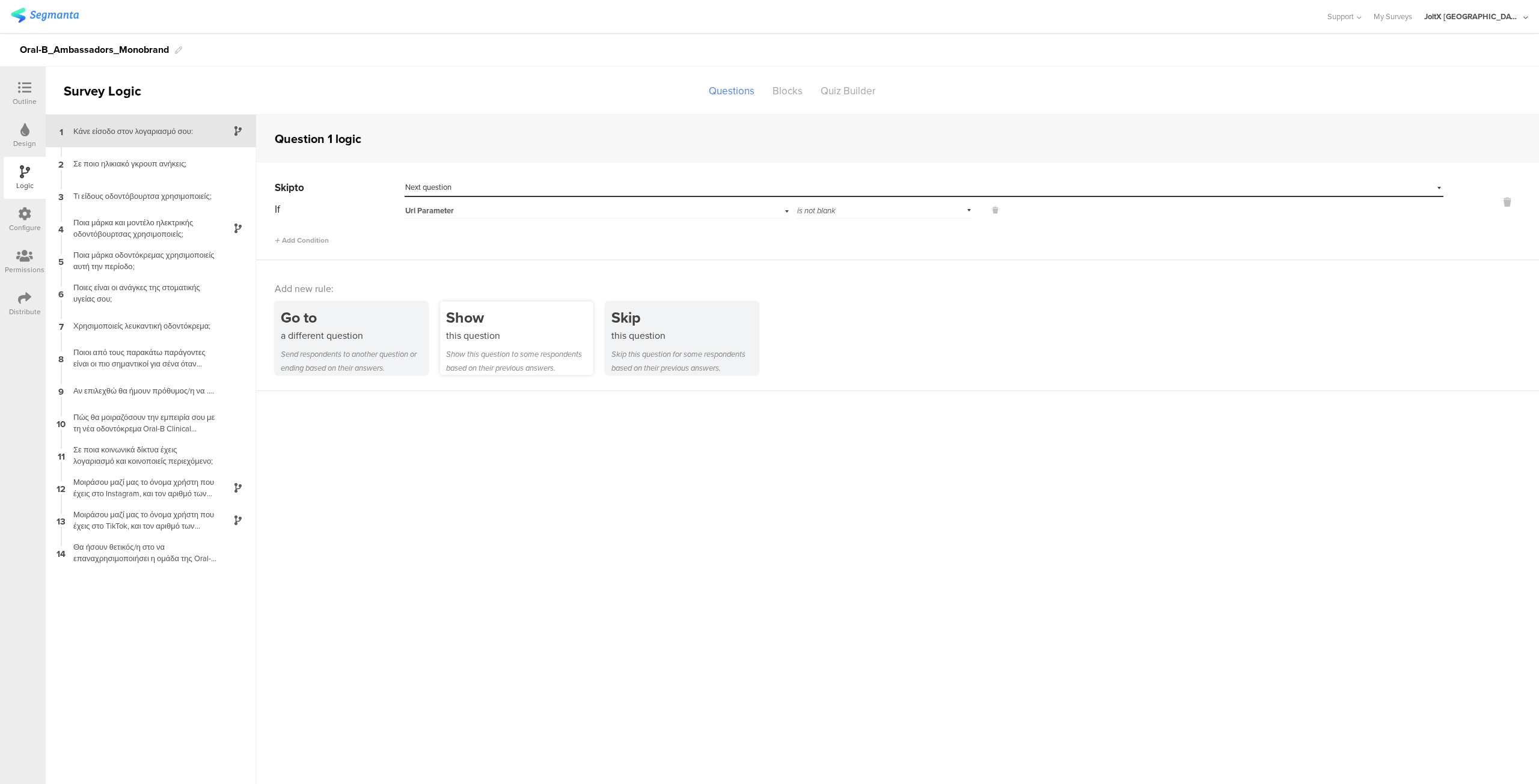
scroll to position [0, 0]
click at [874, 213] on input "text" at bounding box center [928, 210] width 264 height 17
paste input "seg_erid"
type input "seg_erid"
click at [816, 249] on div "seg_erid" at bounding box center [919, 244] width 236 height 11
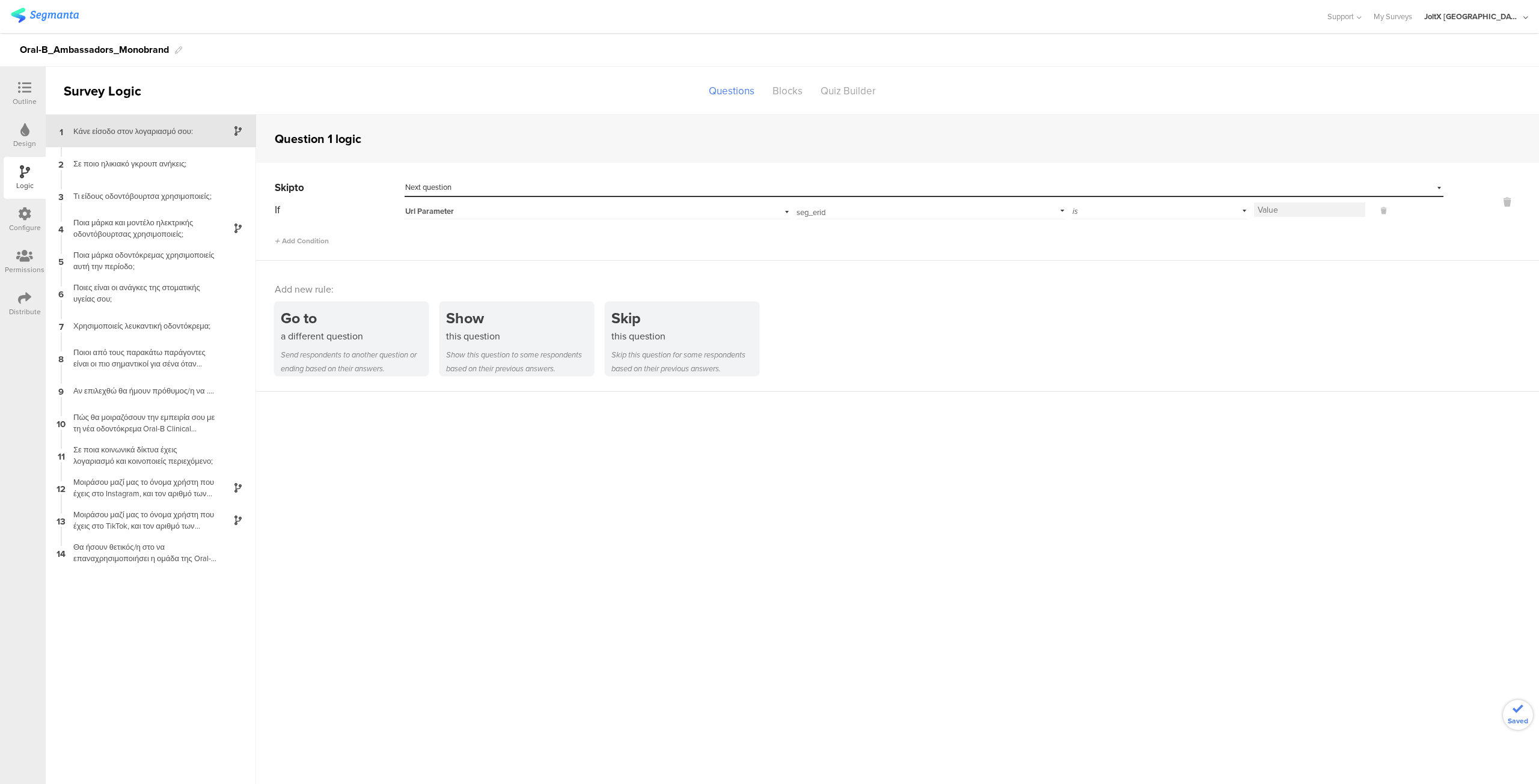
click at [1247, 210] on div "is" at bounding box center [1160, 210] width 176 height 19
click at [1133, 323] on div "is not blank" at bounding box center [1160, 330] width 174 height 17
click at [20, 85] on icon at bounding box center [25, 88] width 14 height 14
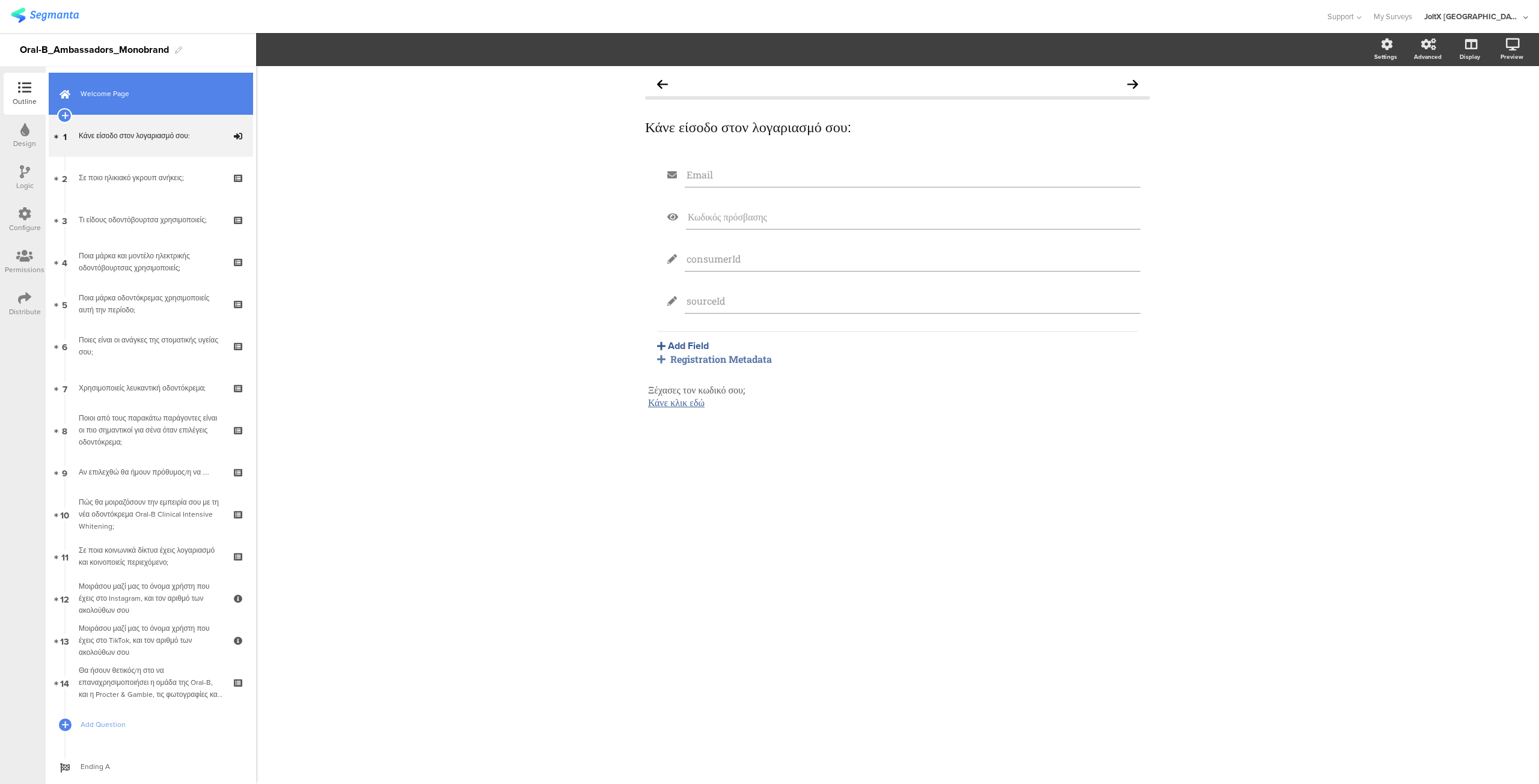
click at [137, 89] on span "Welcome Page" at bounding box center [157, 94] width 154 height 12
